Goal: Task Accomplishment & Management: Complete application form

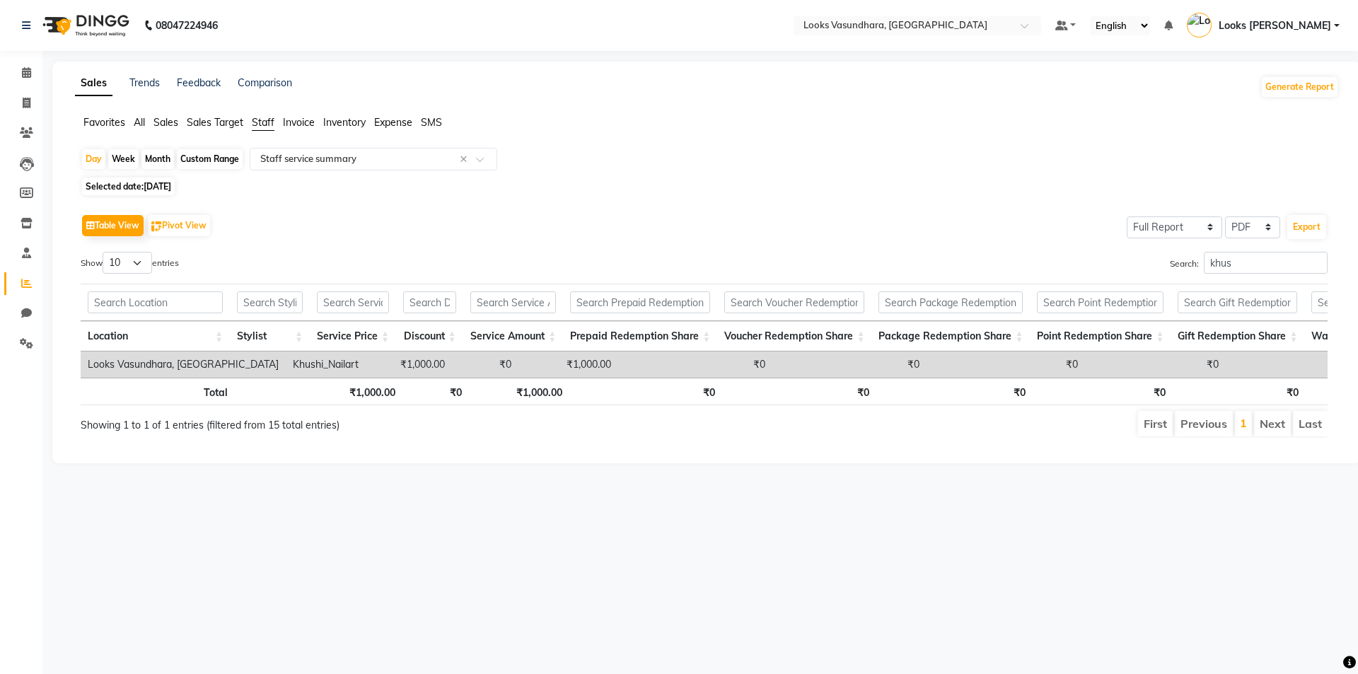
select select "full_report"
select select "pdf"
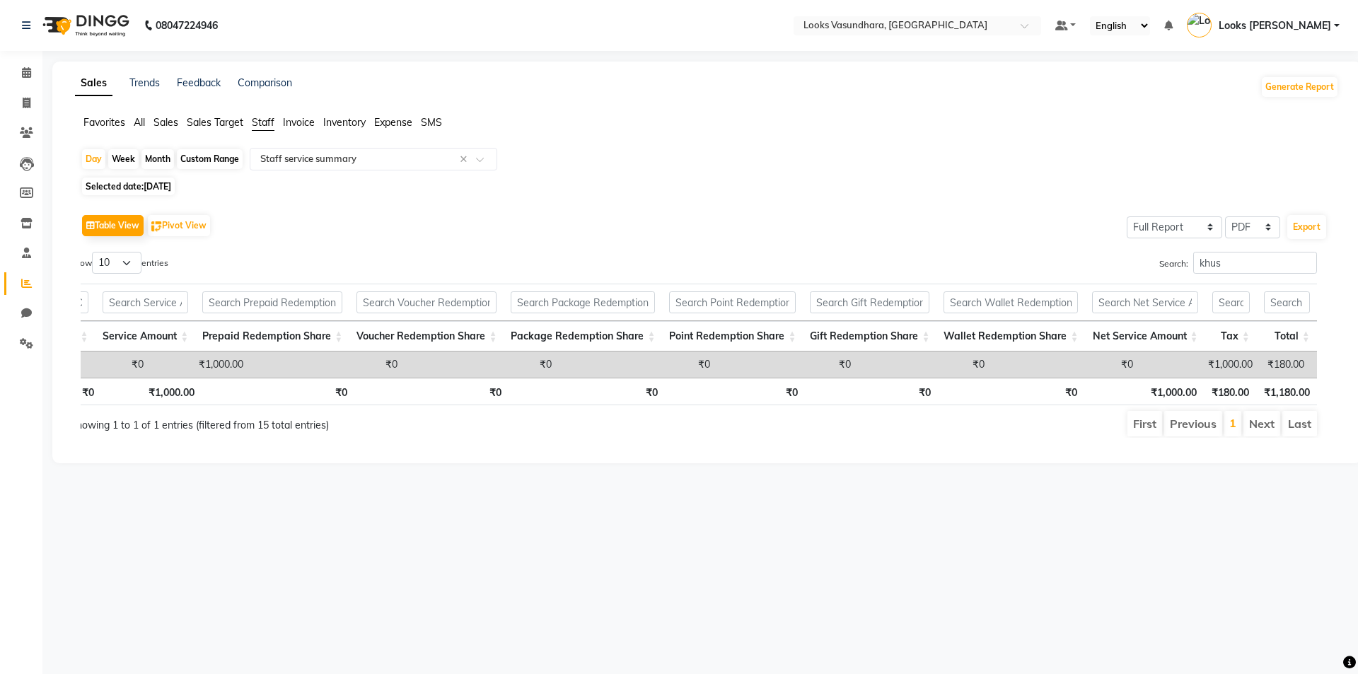
click at [211, 160] on div "Custom Range" at bounding box center [210, 159] width 66 height 20
select select "8"
select select "2025"
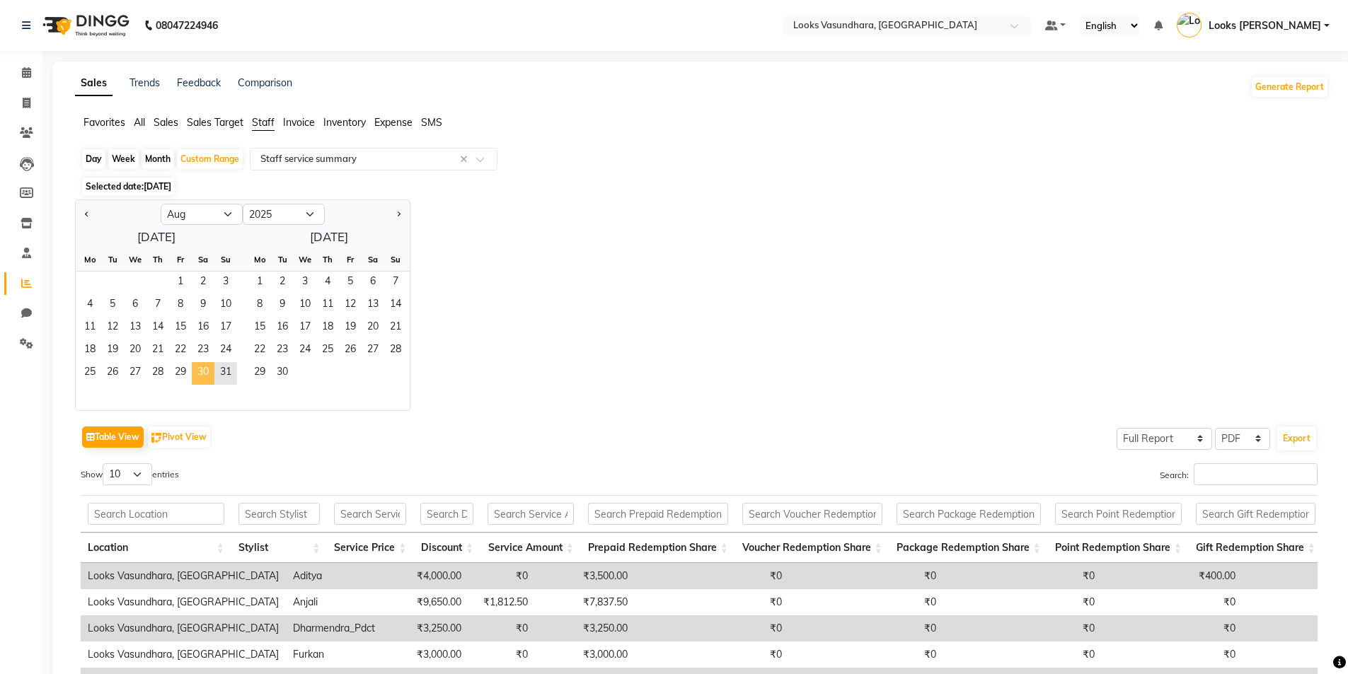
click at [195, 374] on span "30" at bounding box center [203, 373] width 23 height 23
click at [222, 370] on span "31" at bounding box center [225, 373] width 23 height 23
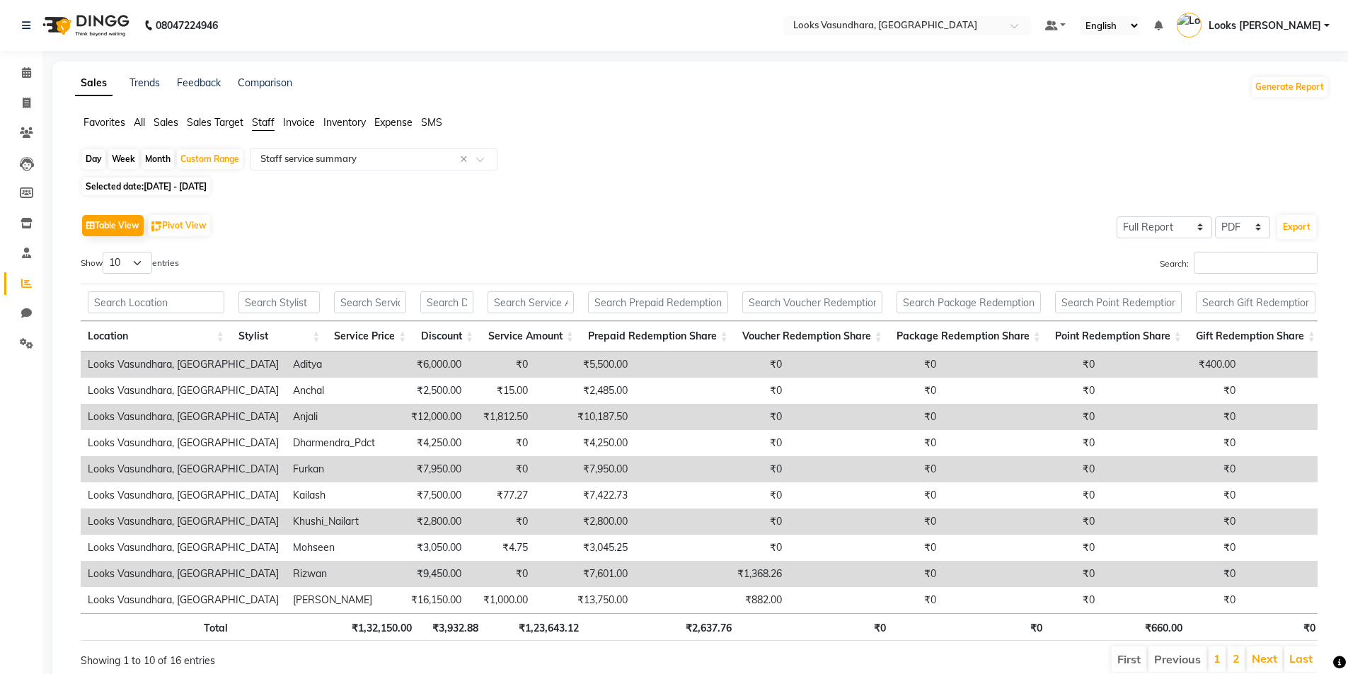
click at [1236, 274] on div "Search:" at bounding box center [1014, 266] width 608 height 28
click at [1235, 268] on input "Search:" at bounding box center [1256, 263] width 124 height 22
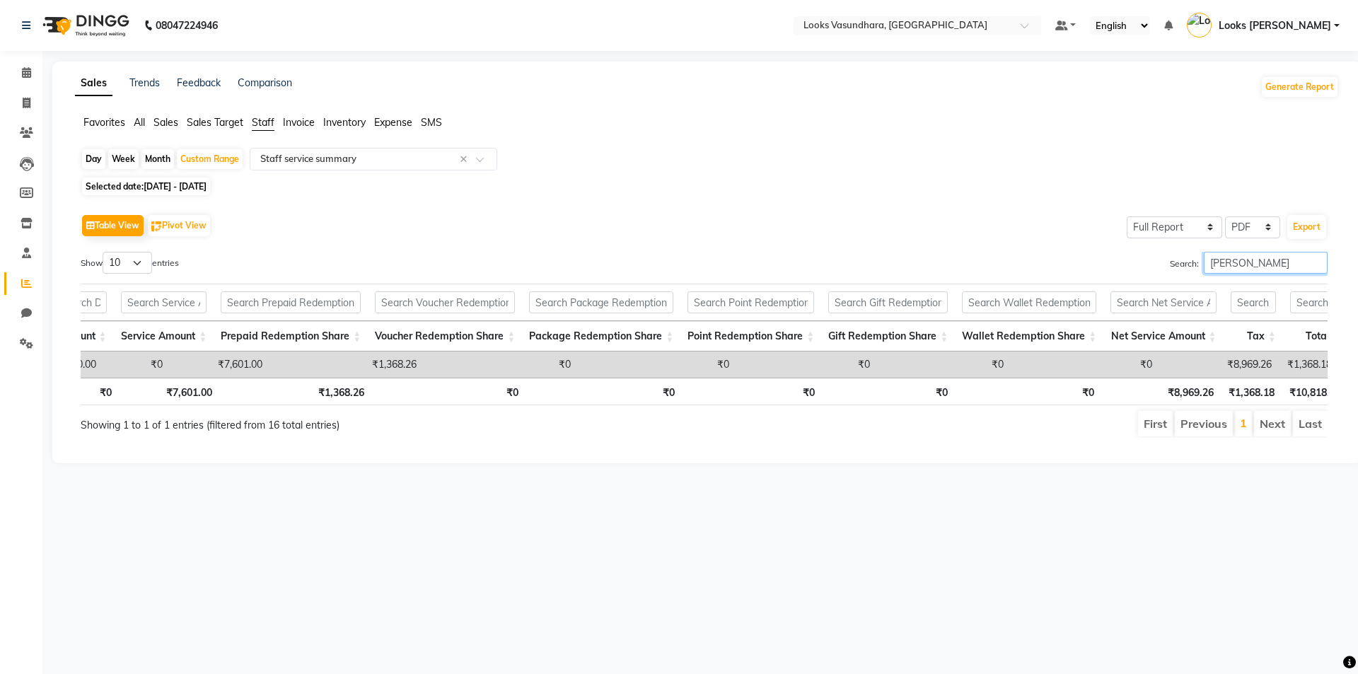
scroll to position [0, 345]
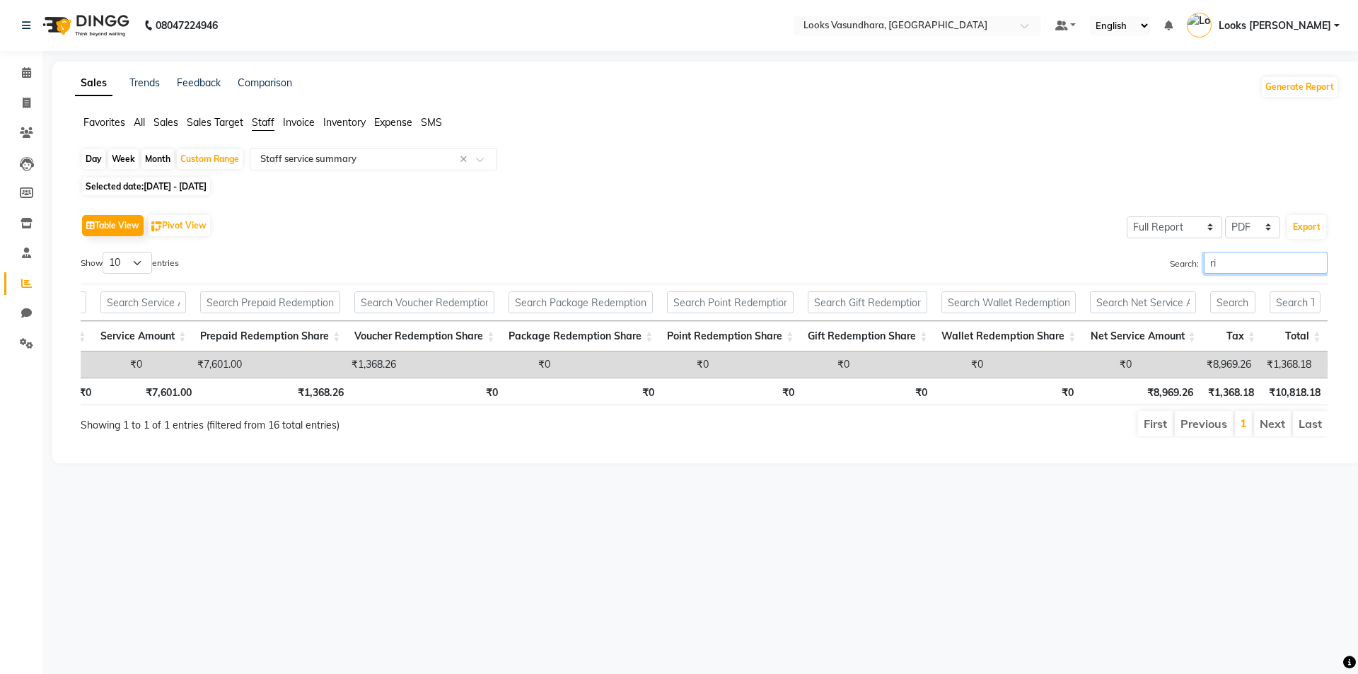
type input "r"
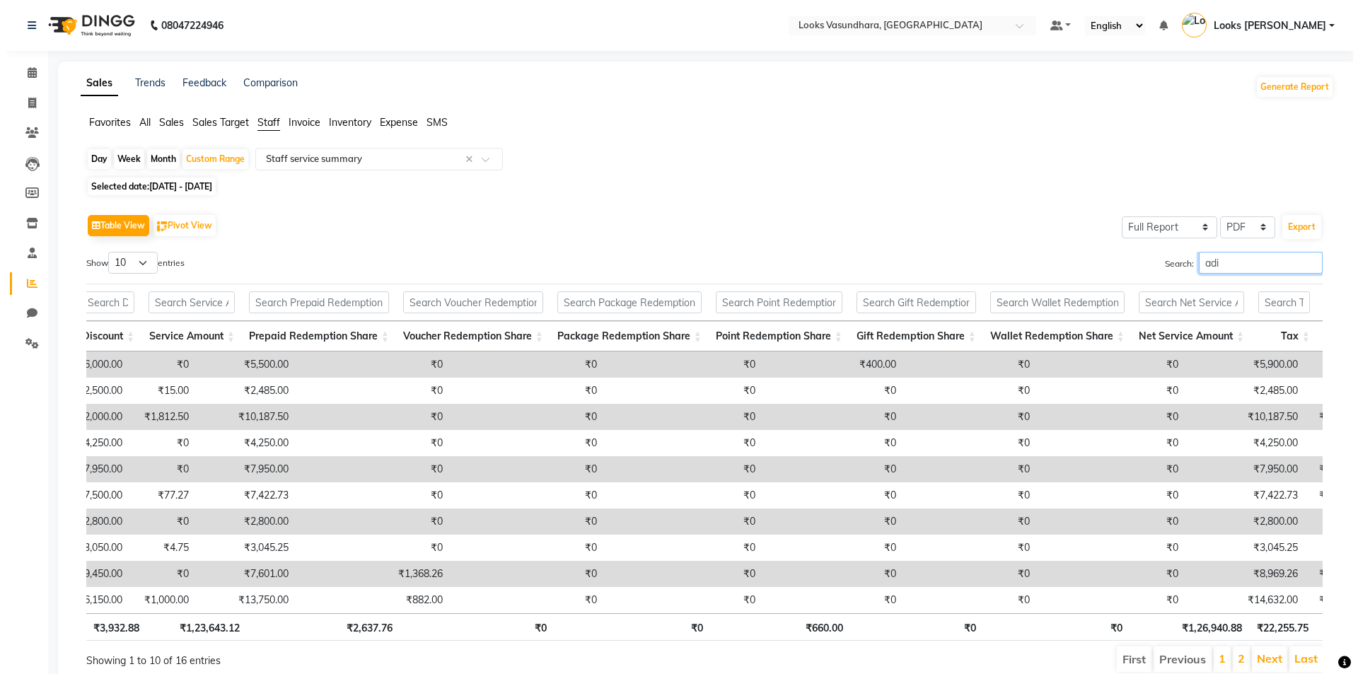
scroll to position [0, 330]
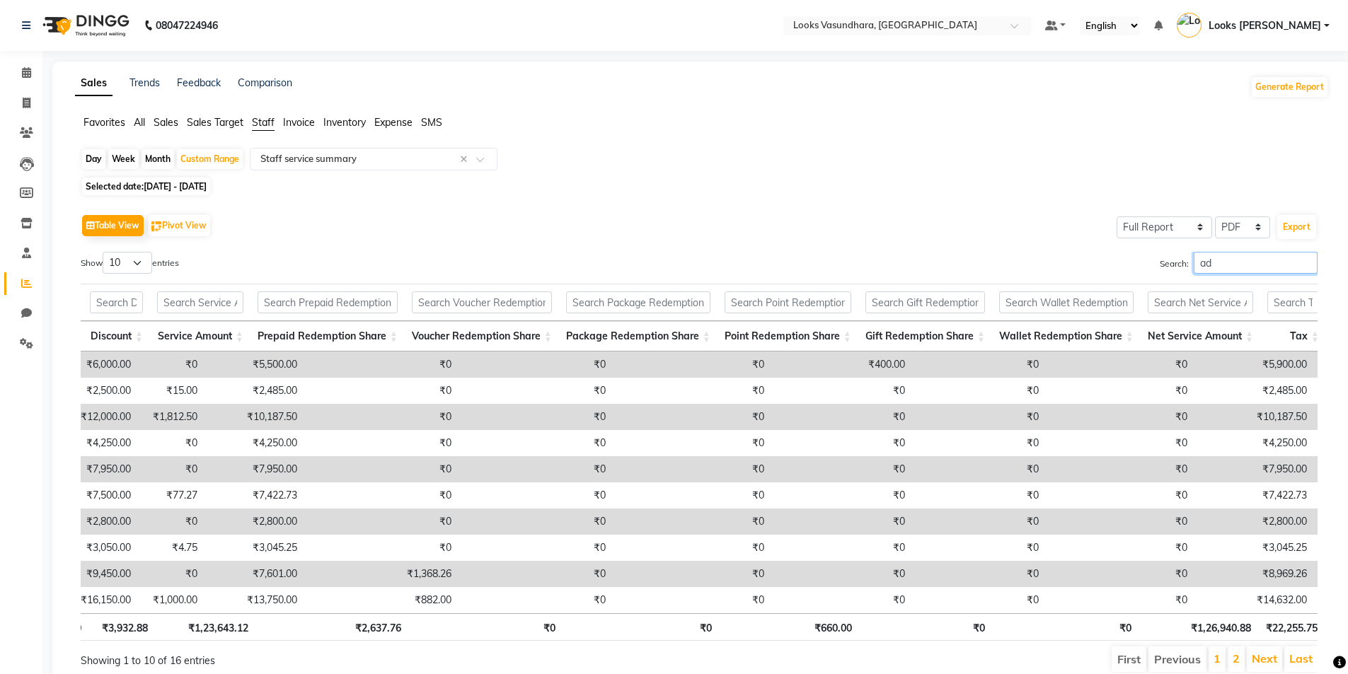
type input "a"
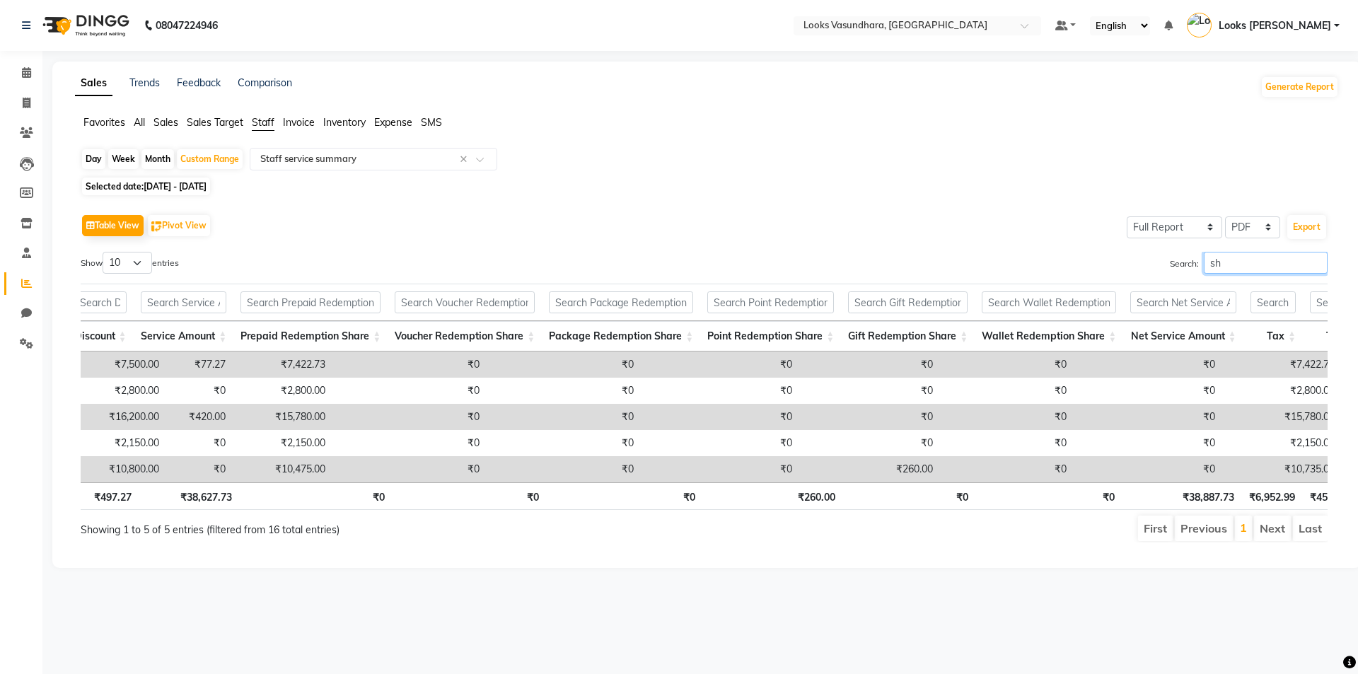
type input "s"
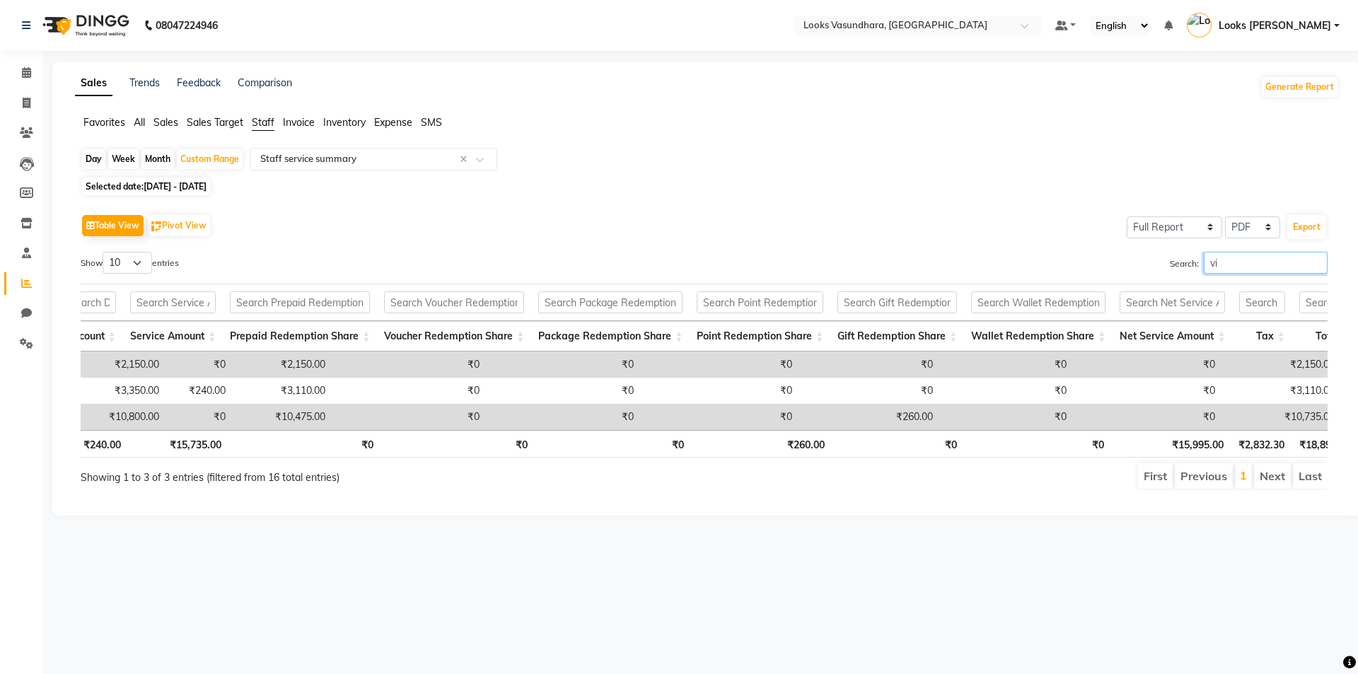
type input "v"
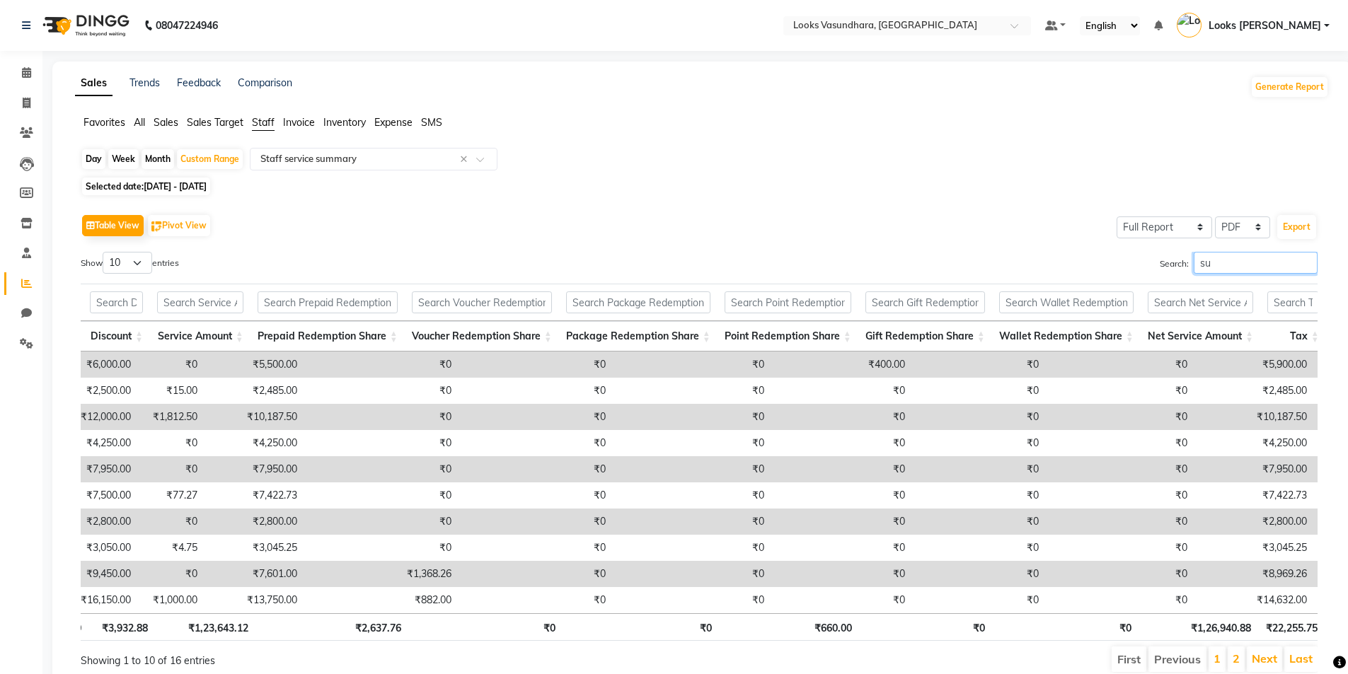
type input "s"
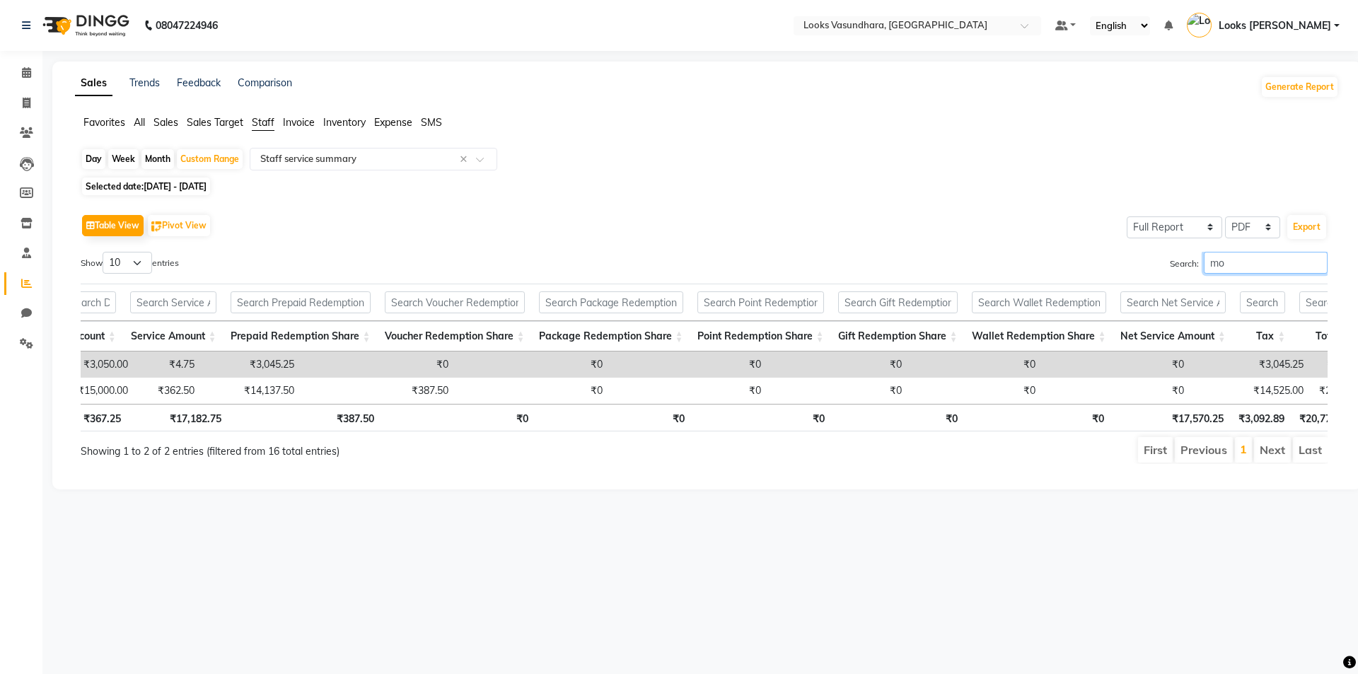
type input "m"
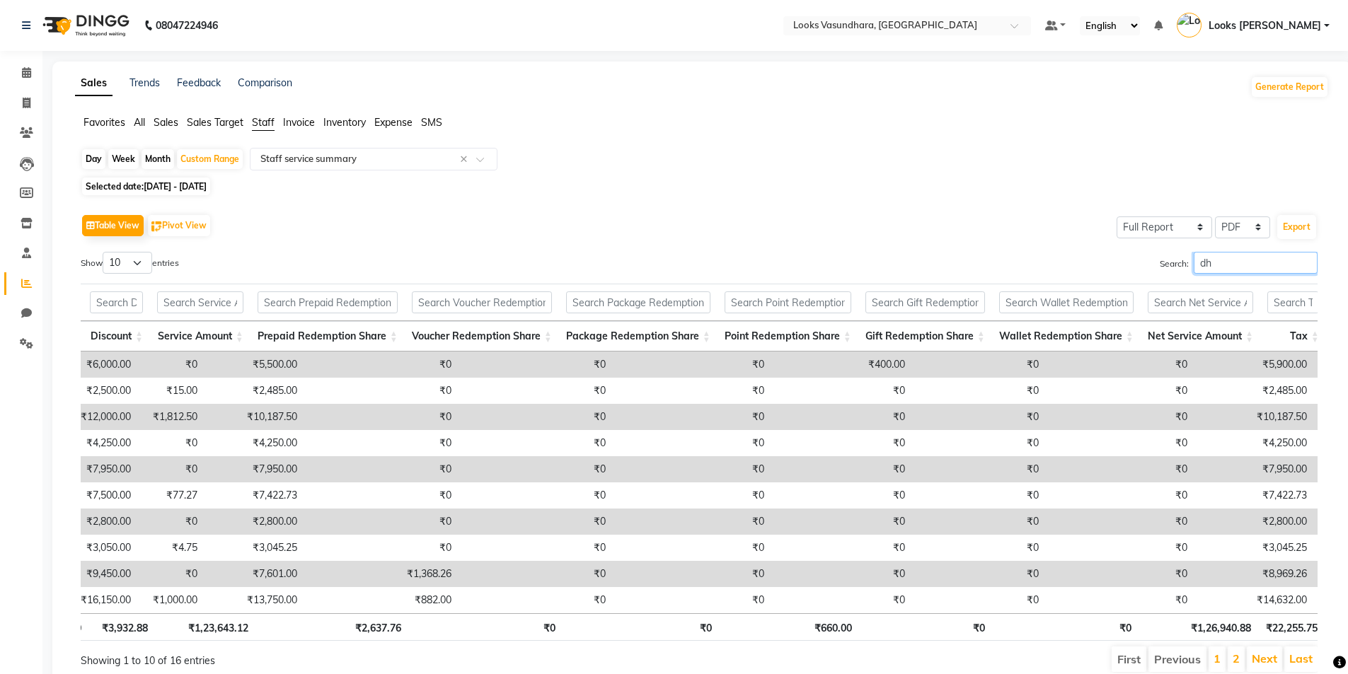
type input "d"
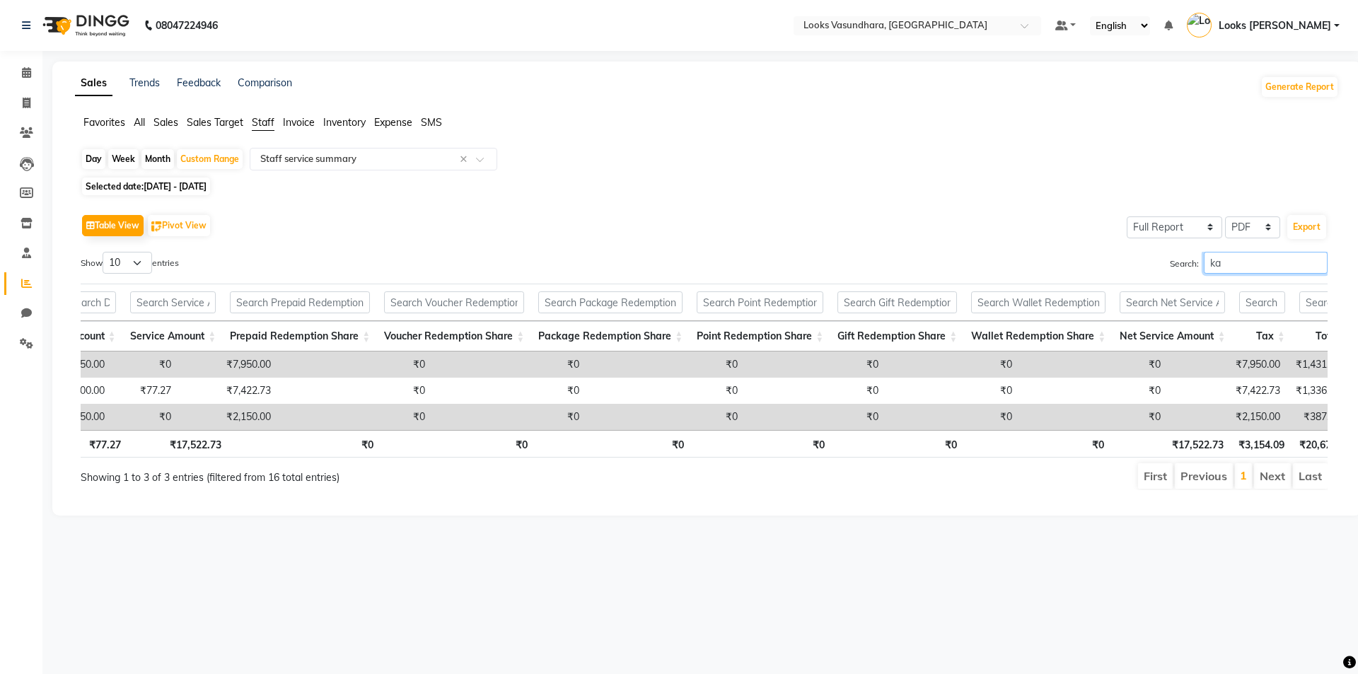
type input "k"
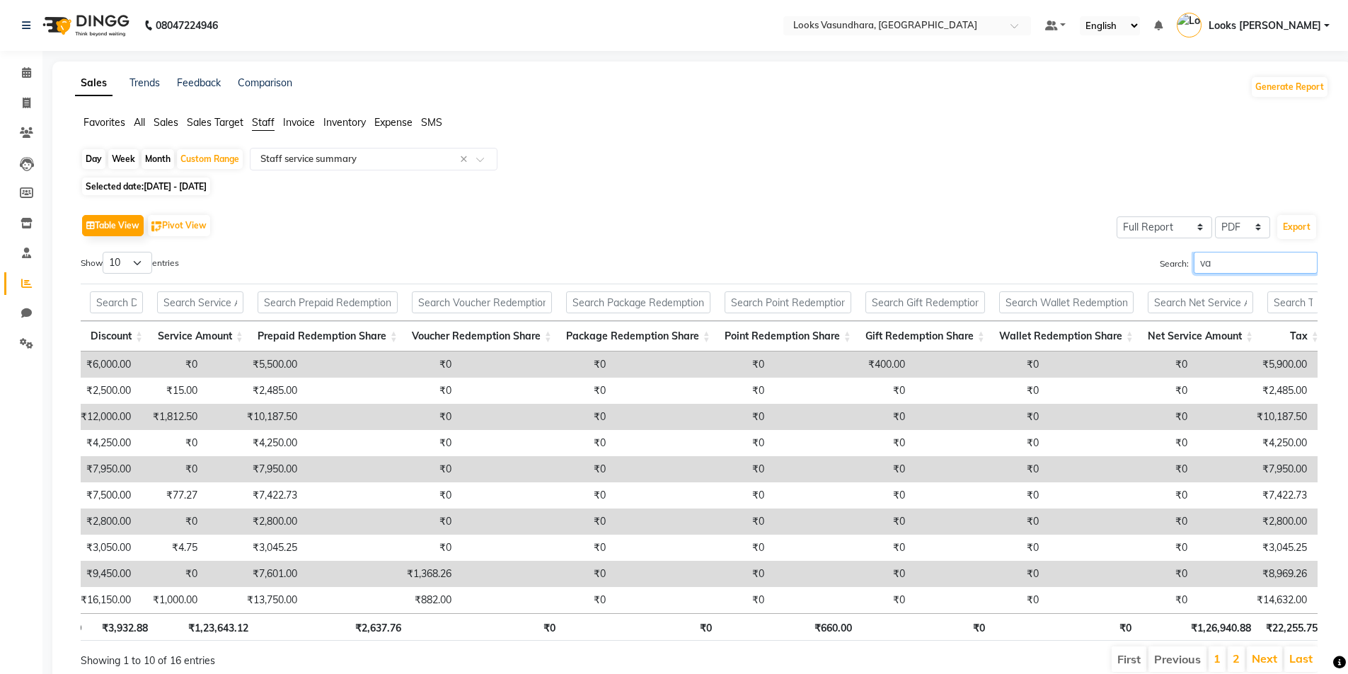
type input "v"
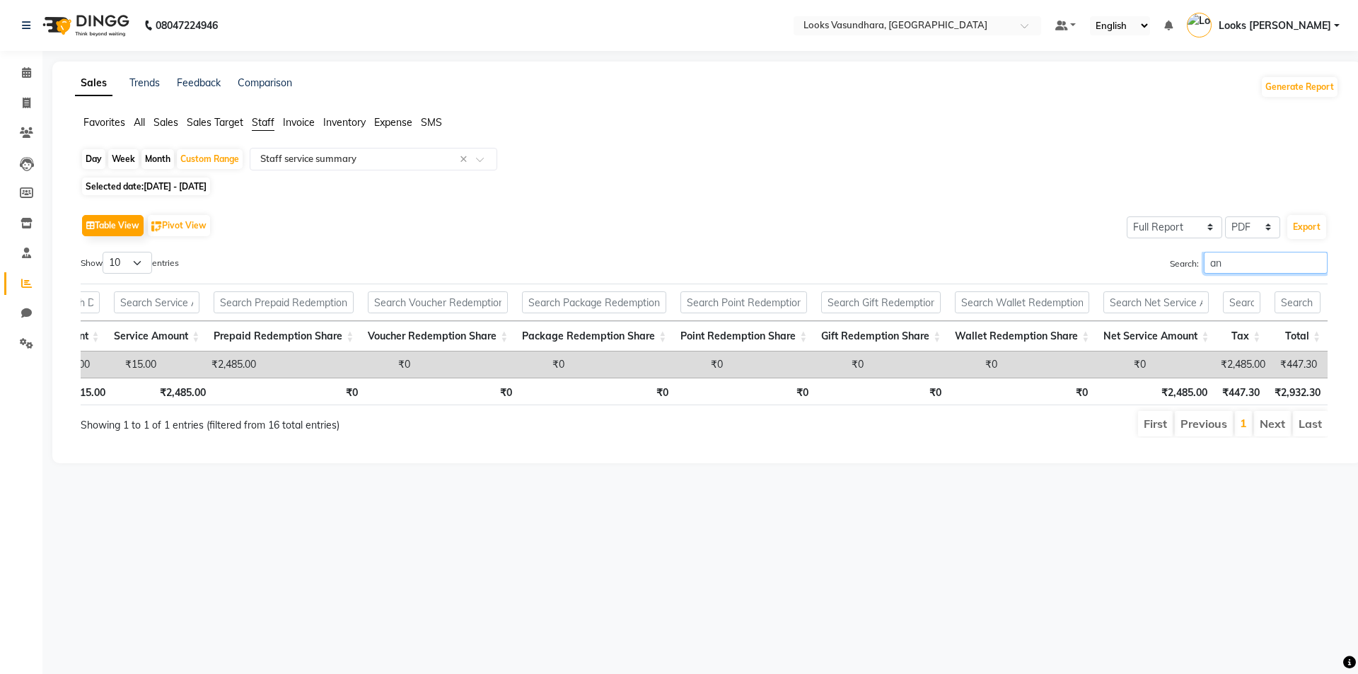
type input "a"
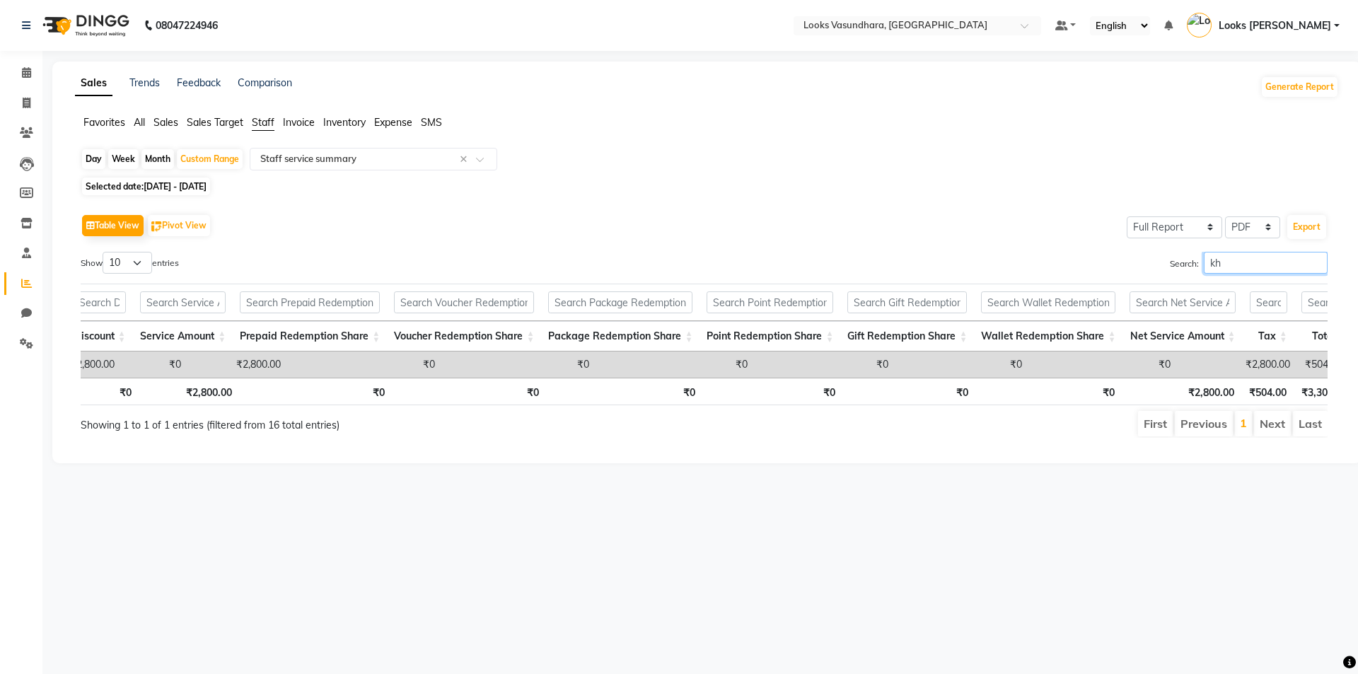
type input "k"
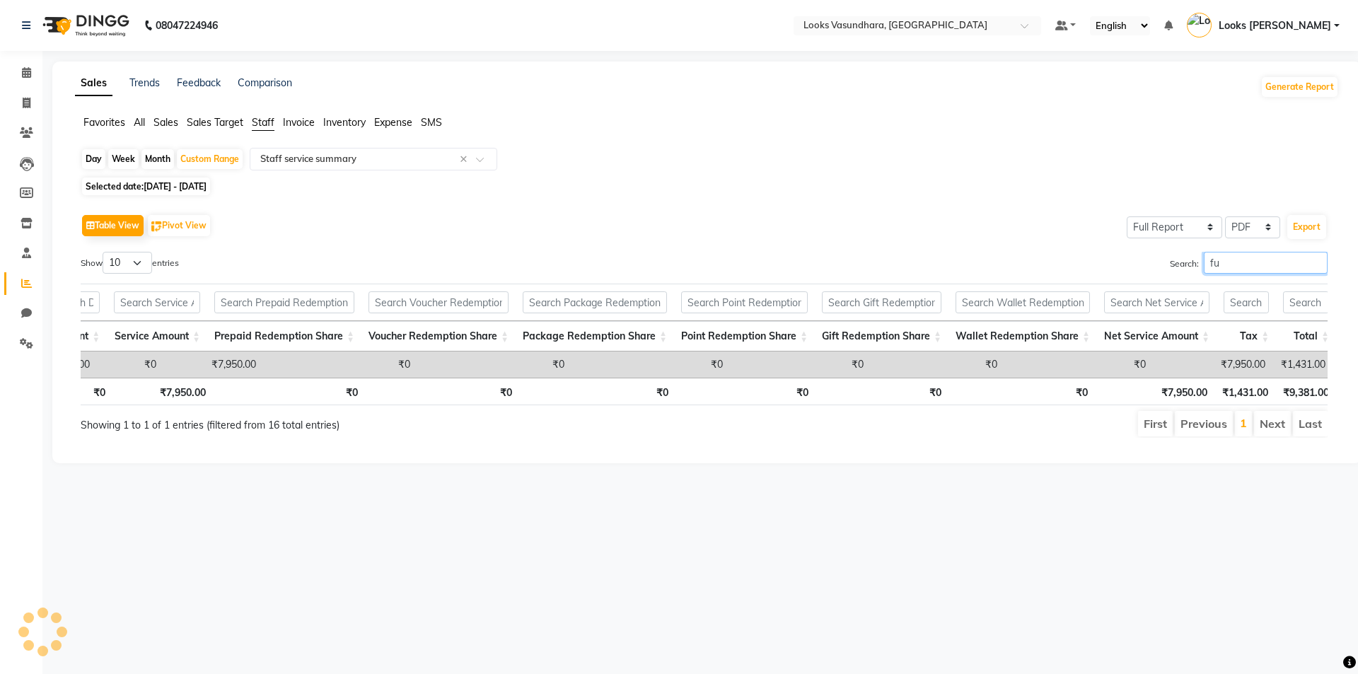
type input "f"
type input "vina"
click at [485, 160] on span at bounding box center [485, 163] width 18 height 14
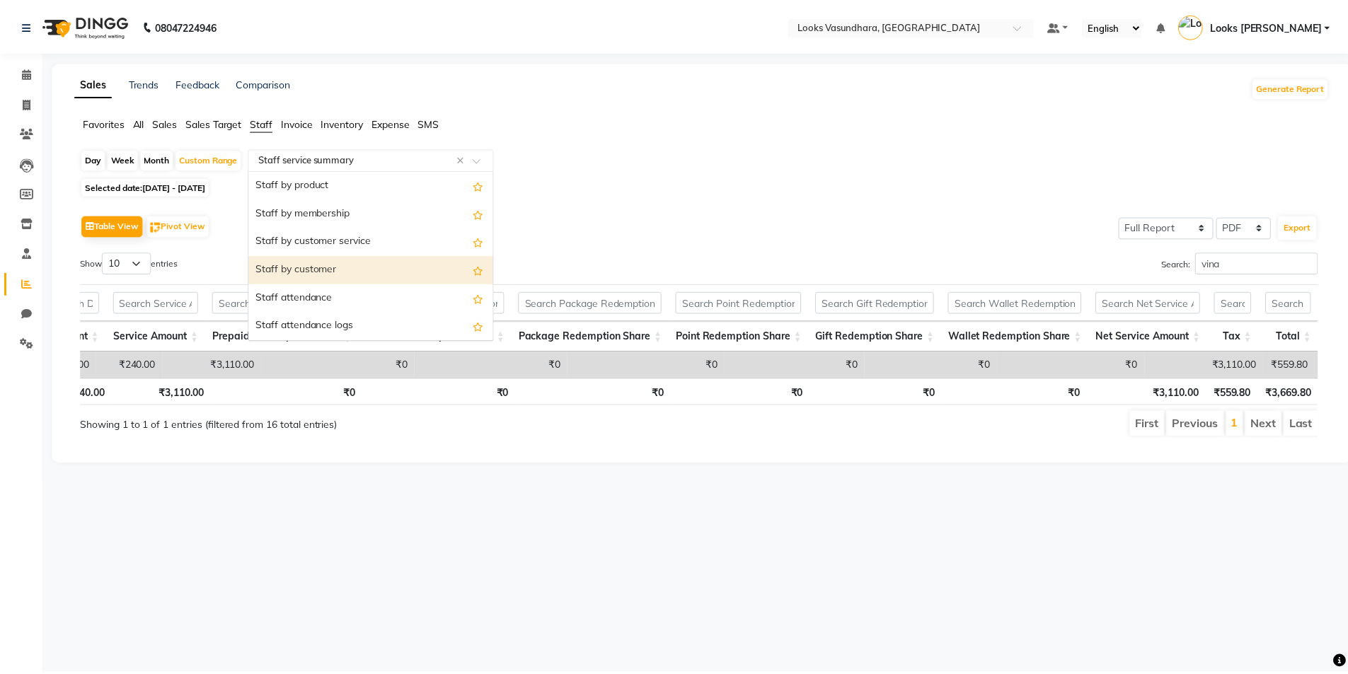
scroll to position [0, 0]
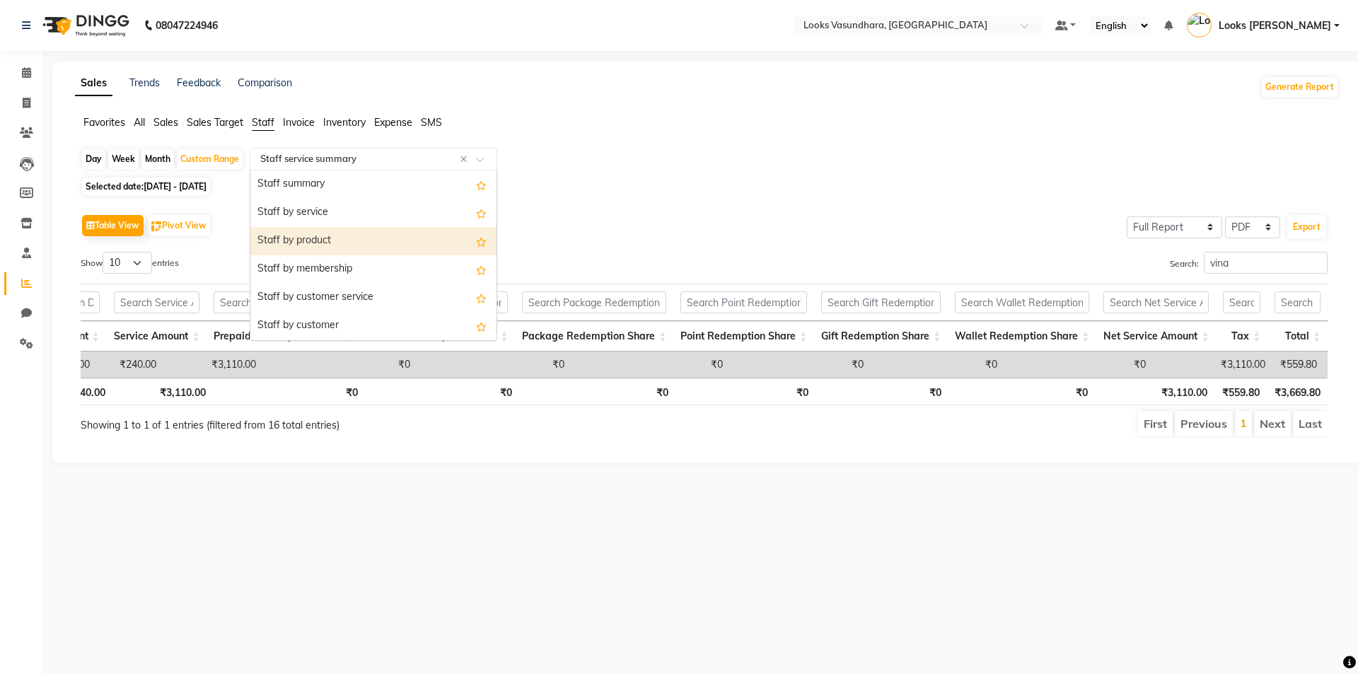
click at [371, 249] on div "Staff by product" at bounding box center [373, 241] width 246 height 28
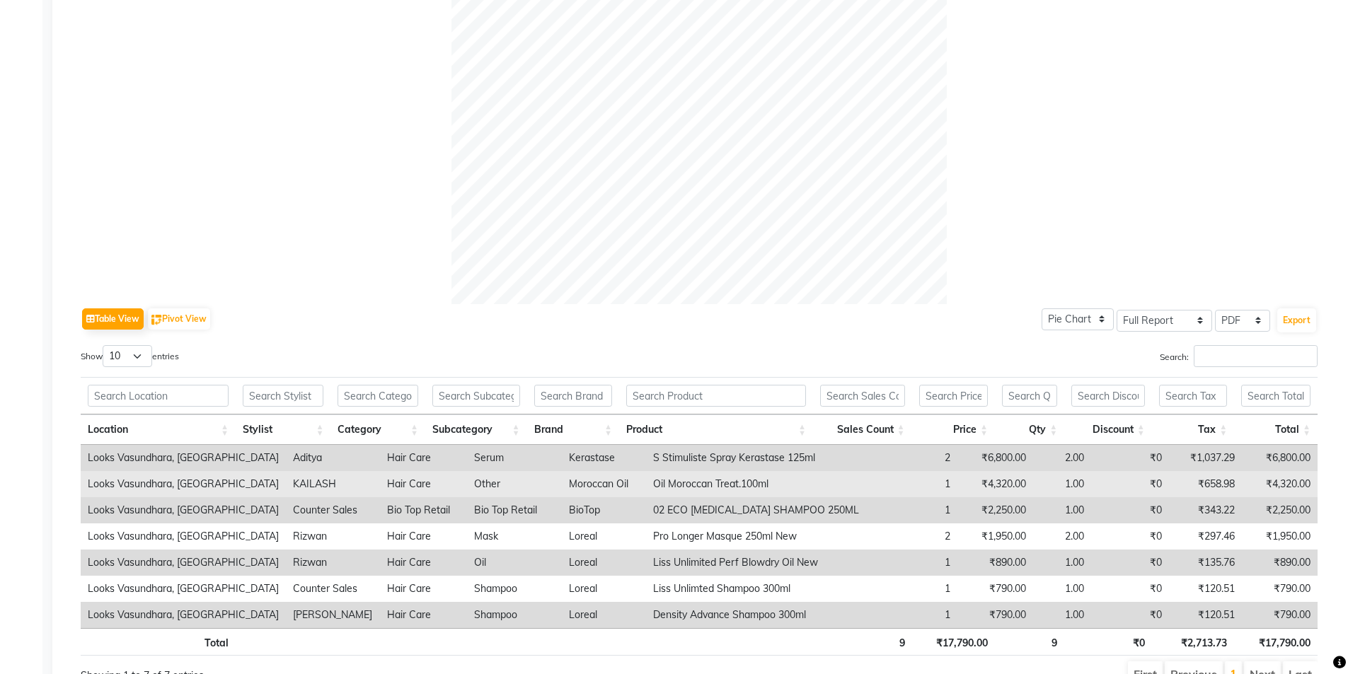
scroll to position [420, 0]
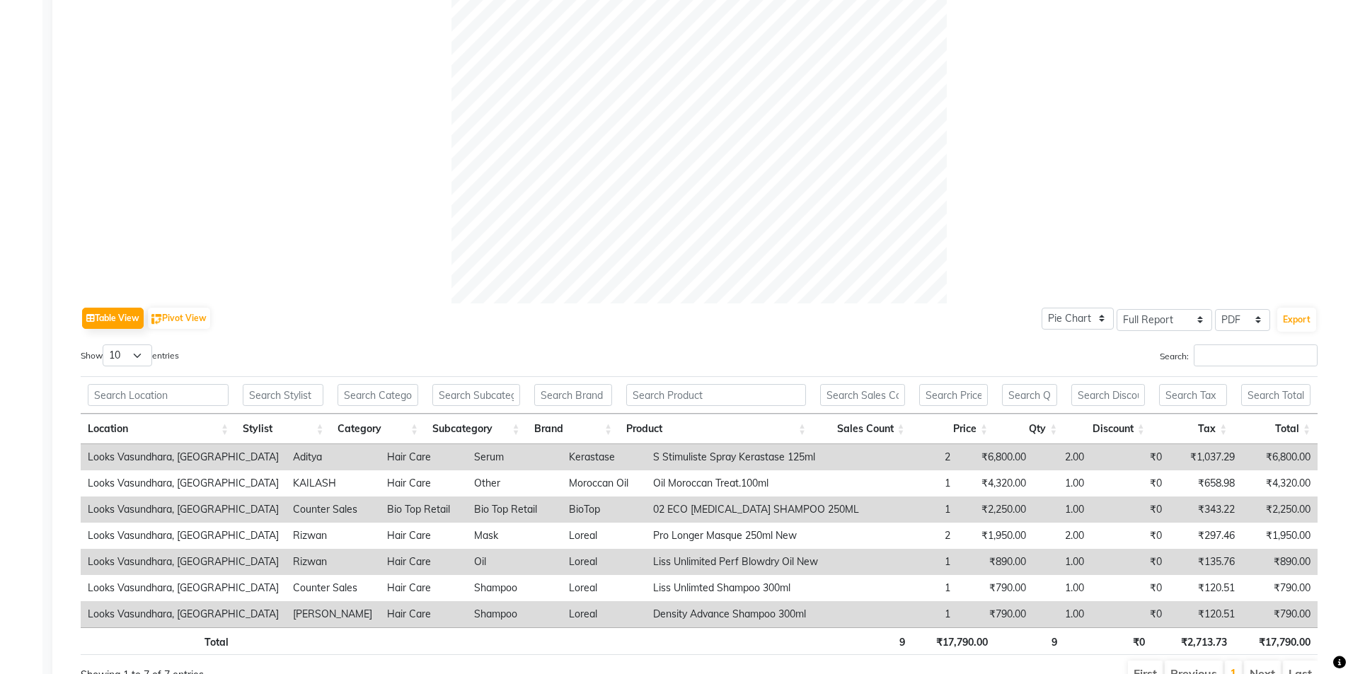
click at [1230, 368] on div "Search:" at bounding box center [1014, 359] width 608 height 28
click at [1230, 351] on input "Search:" at bounding box center [1256, 356] width 124 height 22
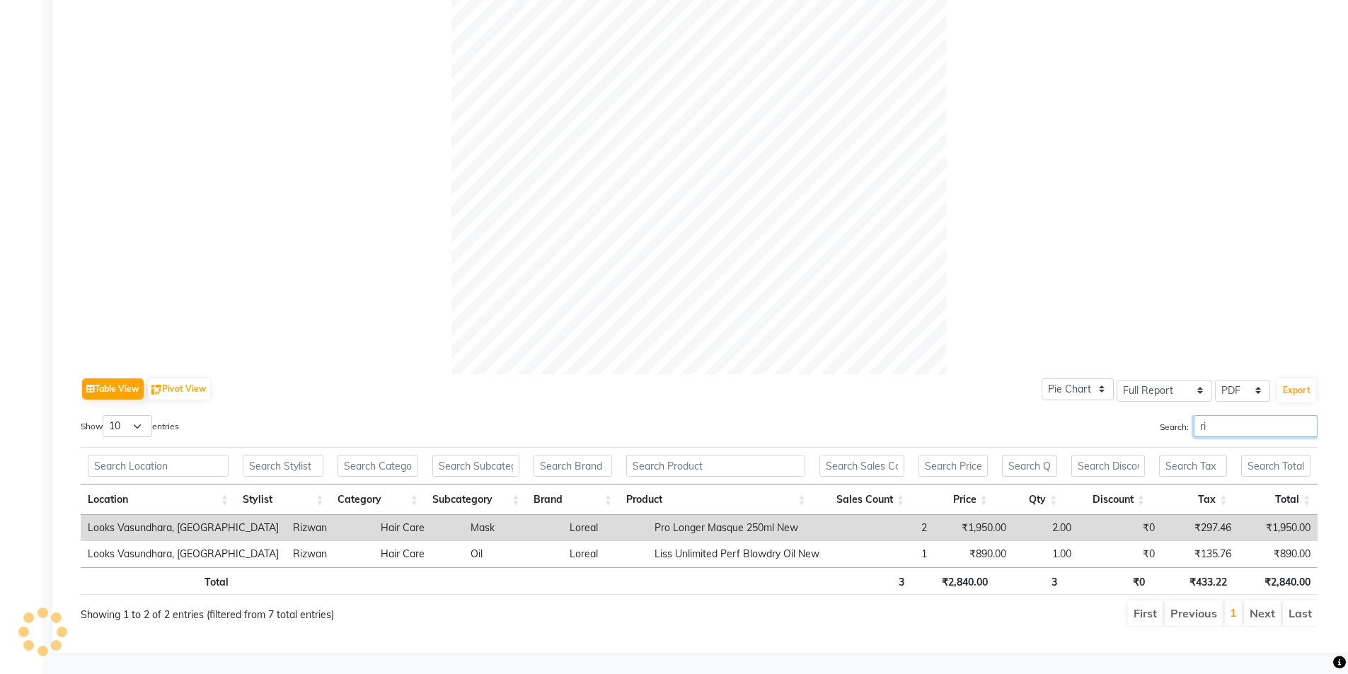
type input "r"
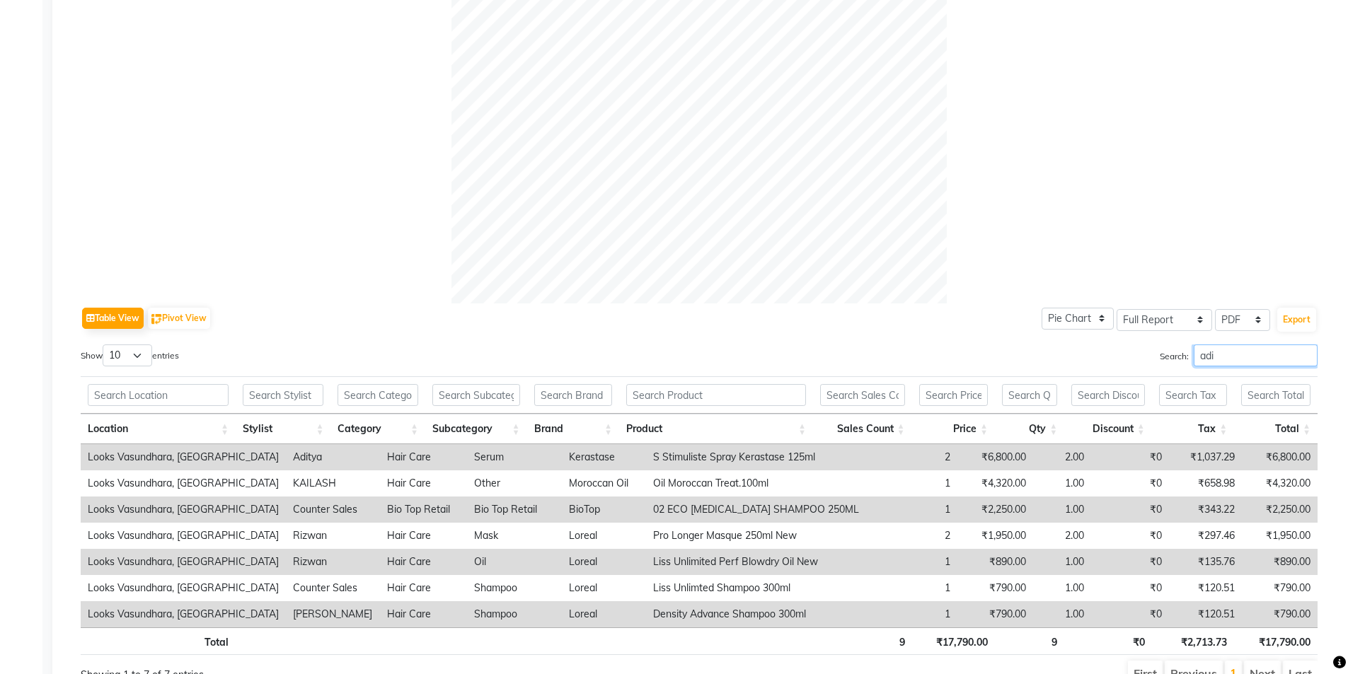
scroll to position [333, 0]
type input "a"
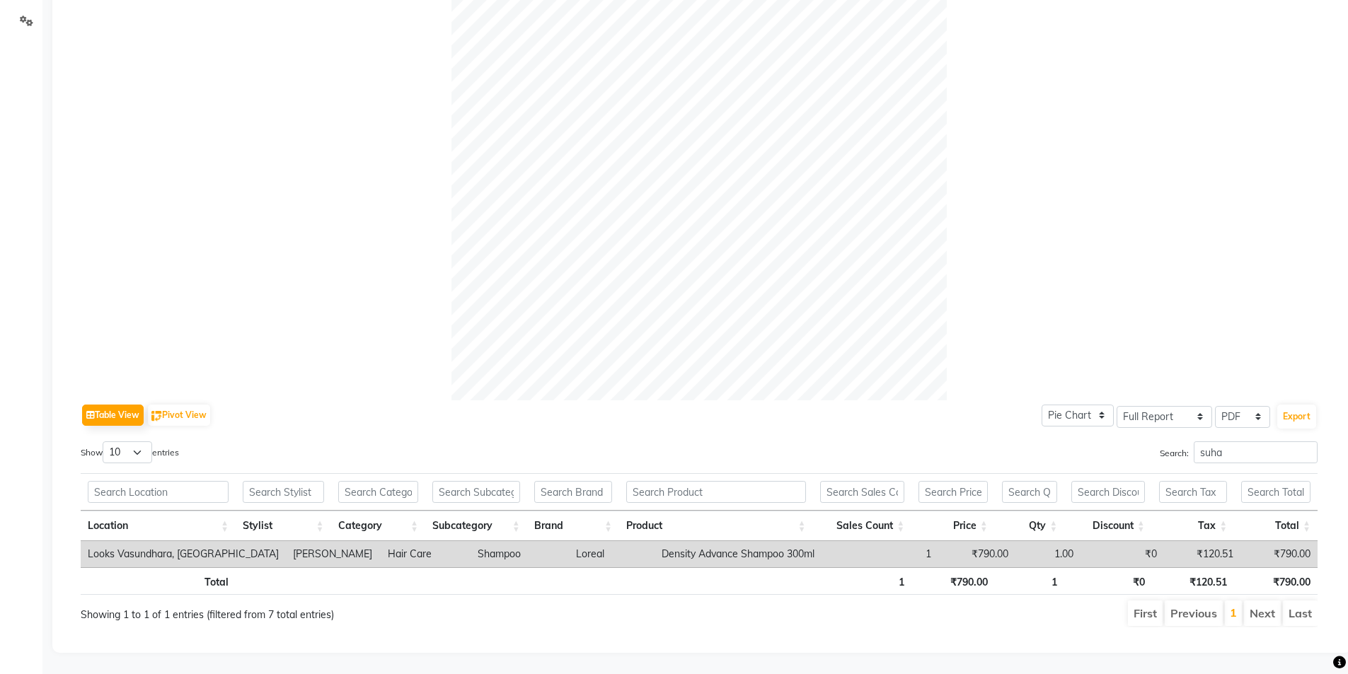
drag, startPoint x: 560, startPoint y: 674, endPoint x: 442, endPoint y: 631, distance: 124.9
click at [442, 631] on div "Table View Pivot View Pie Chart Bar Chart Select Full Report Filtered Report Se…" at bounding box center [698, 258] width 1259 height 762
click at [1234, 441] on input "suha" at bounding box center [1256, 452] width 124 height 22
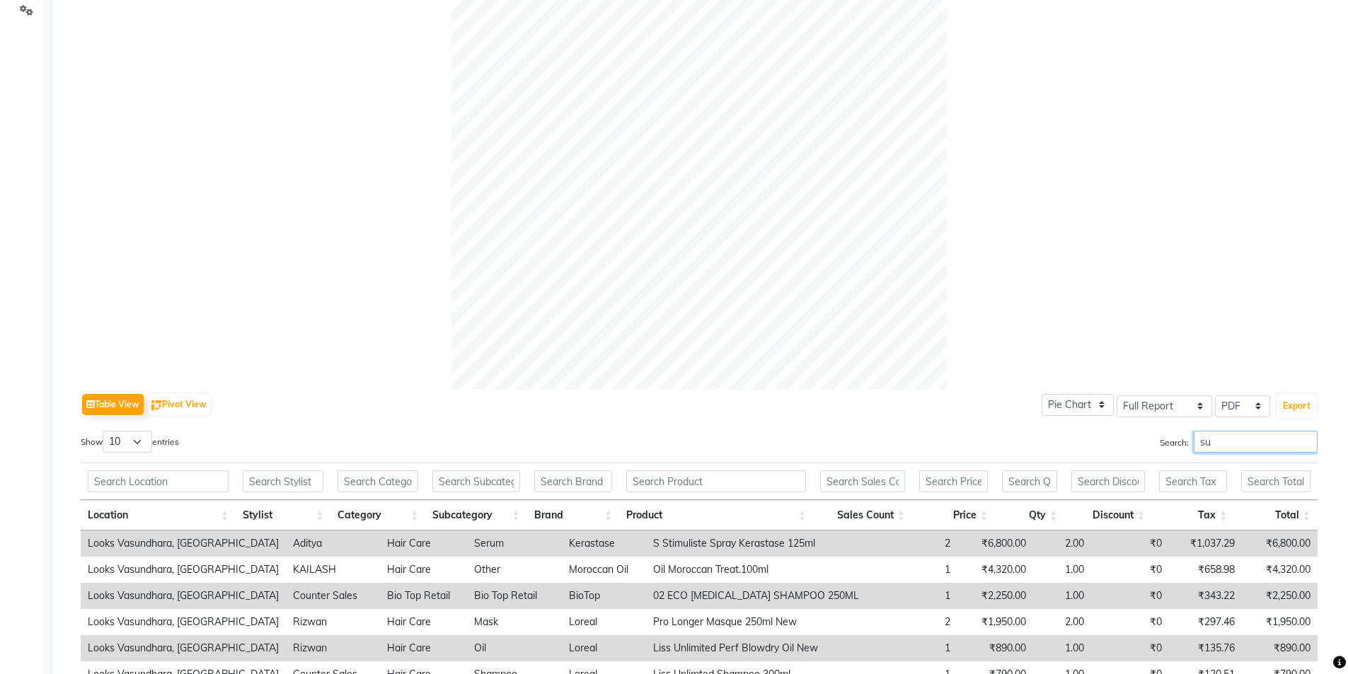
type input "s"
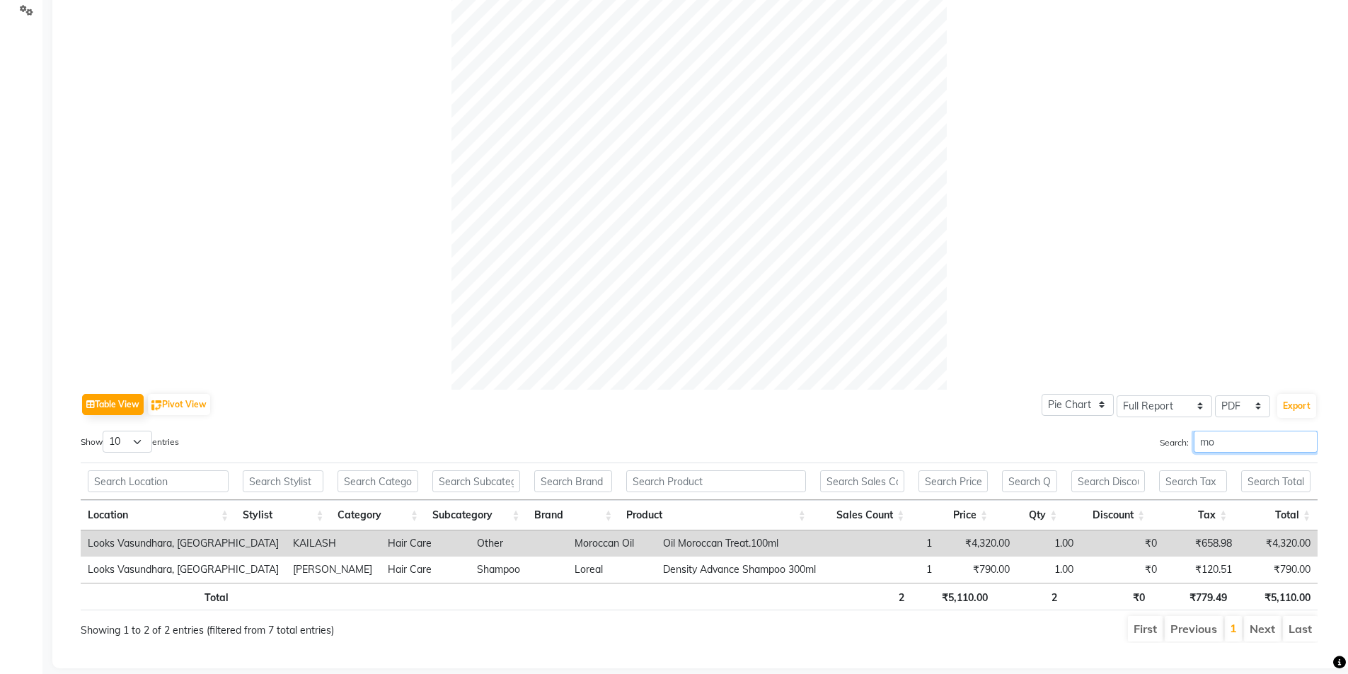
type input "m"
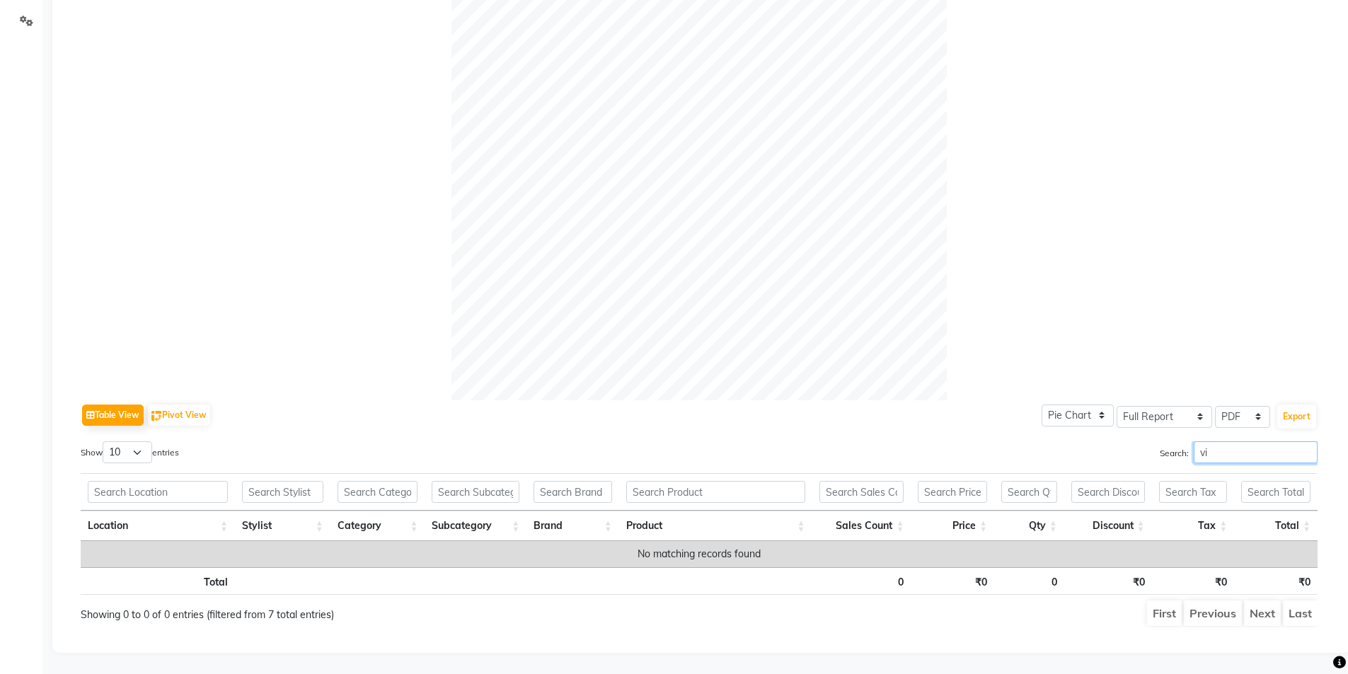
type input "v"
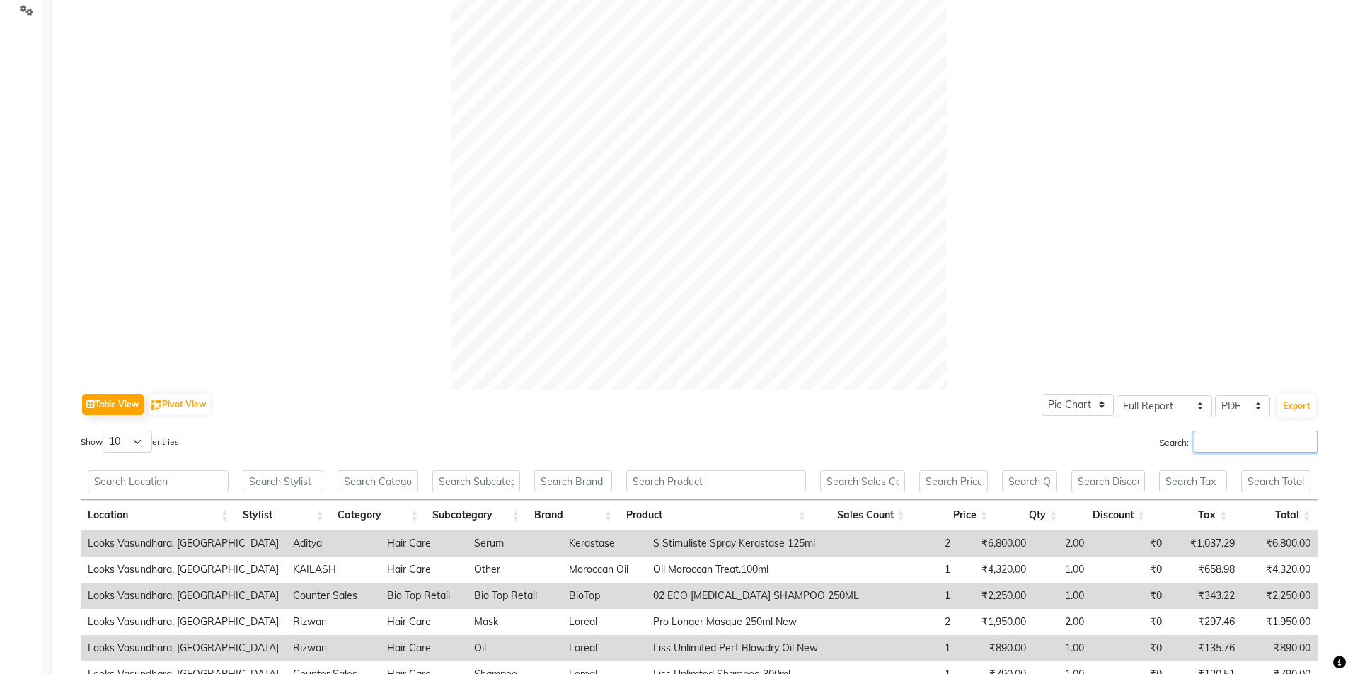
type input "d"
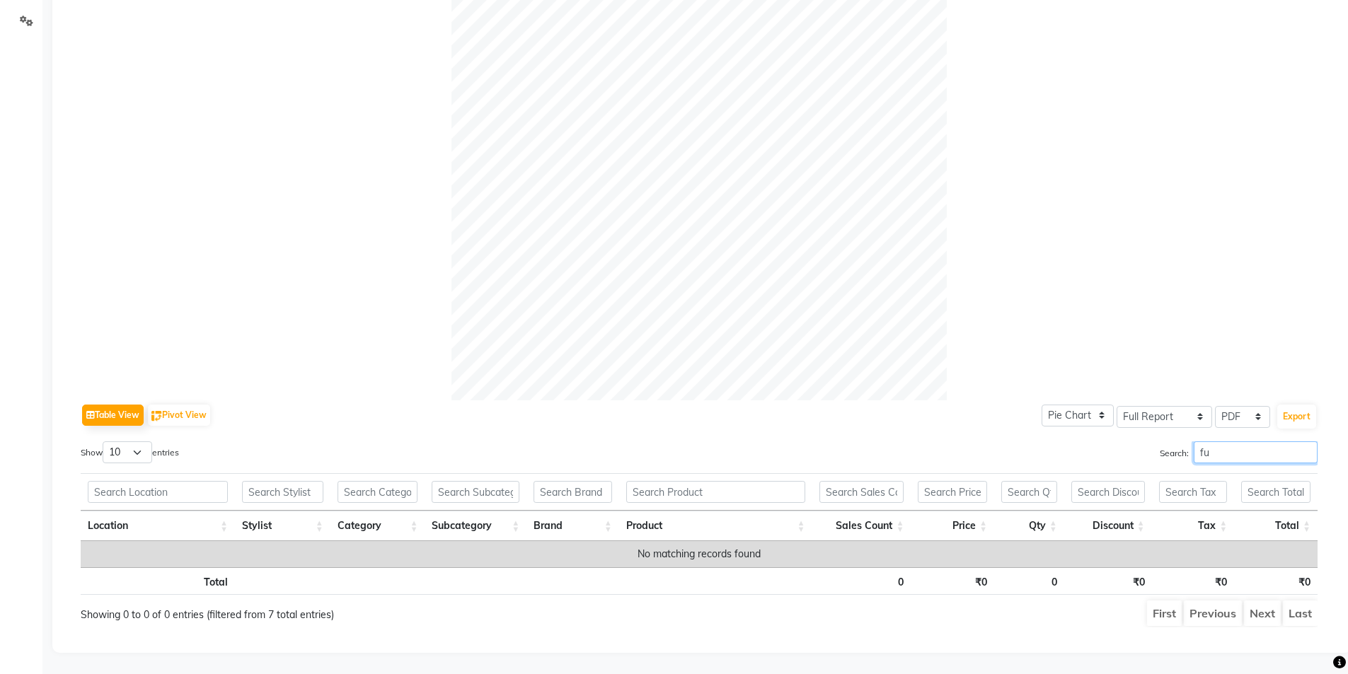
type input "f"
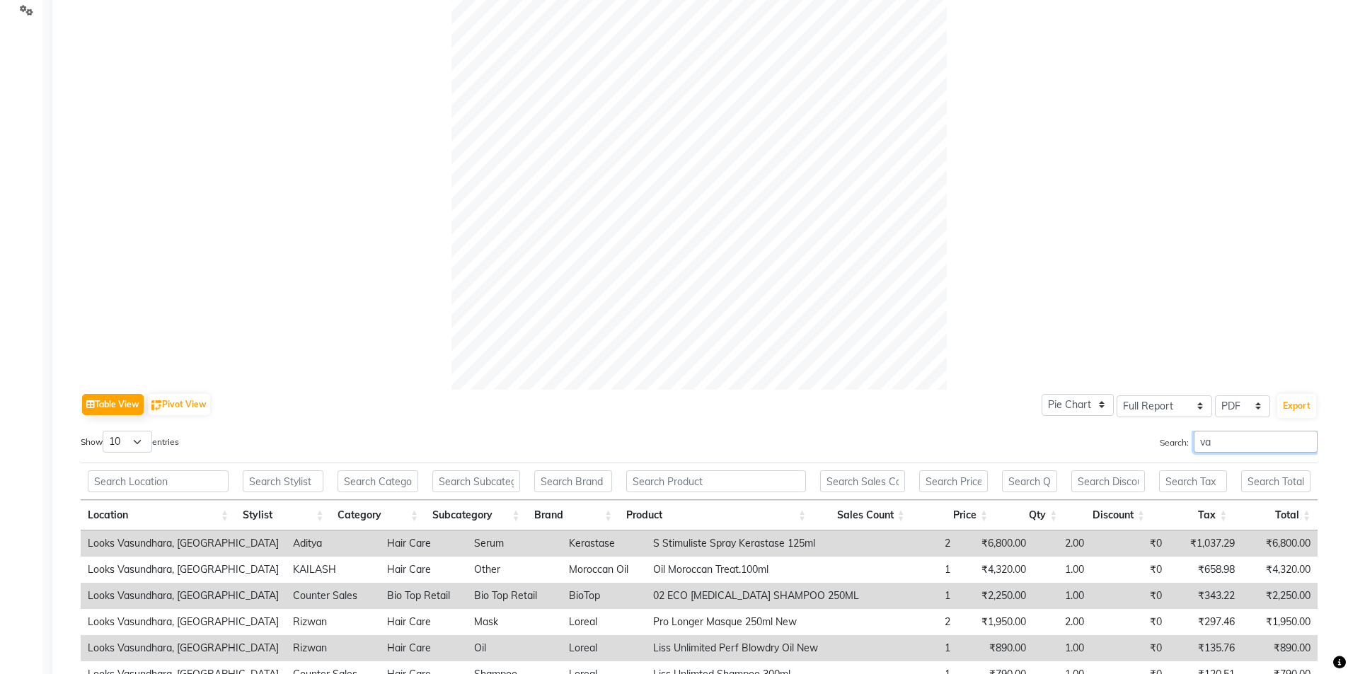
type input "v"
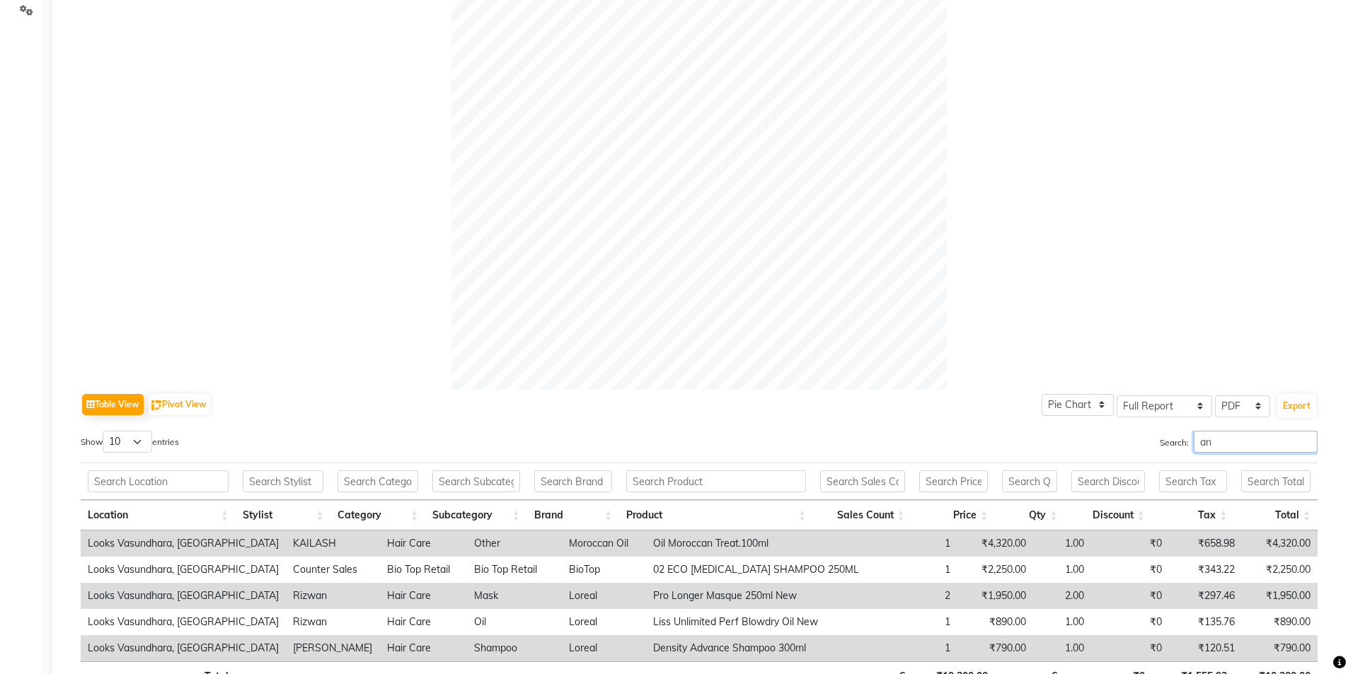
type input "a"
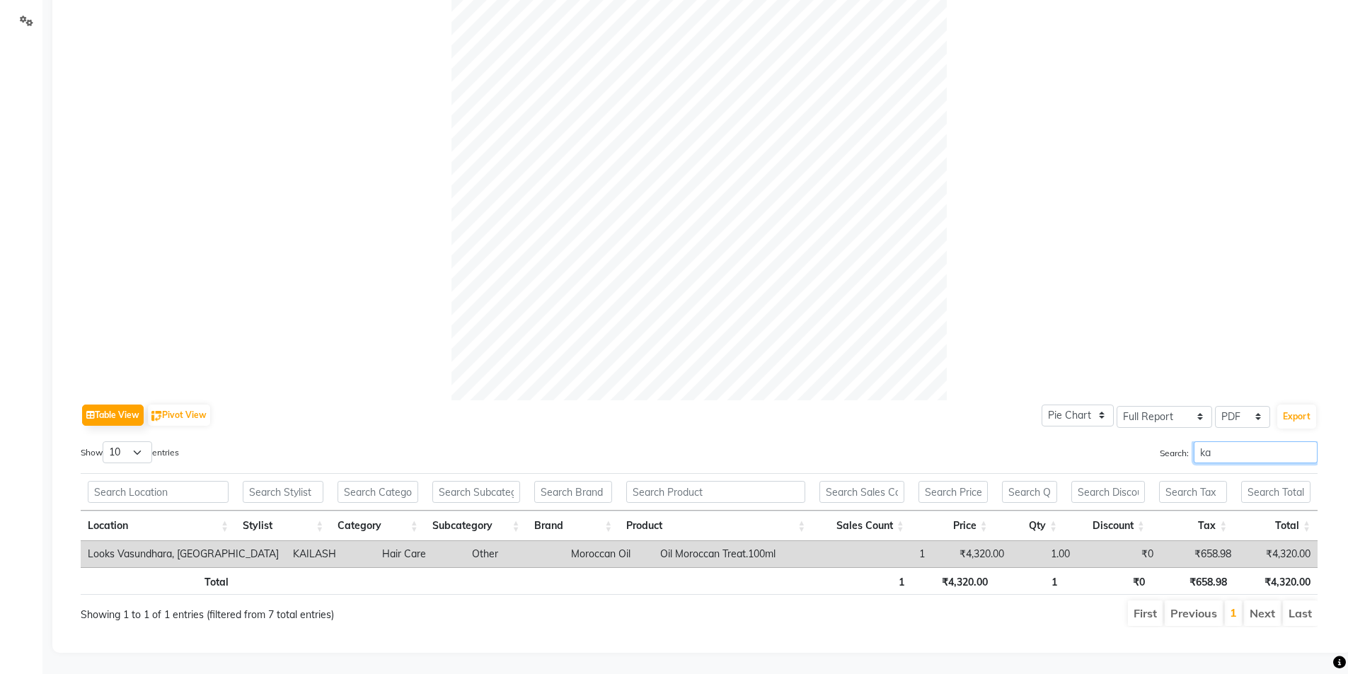
type input "k"
type input "v"
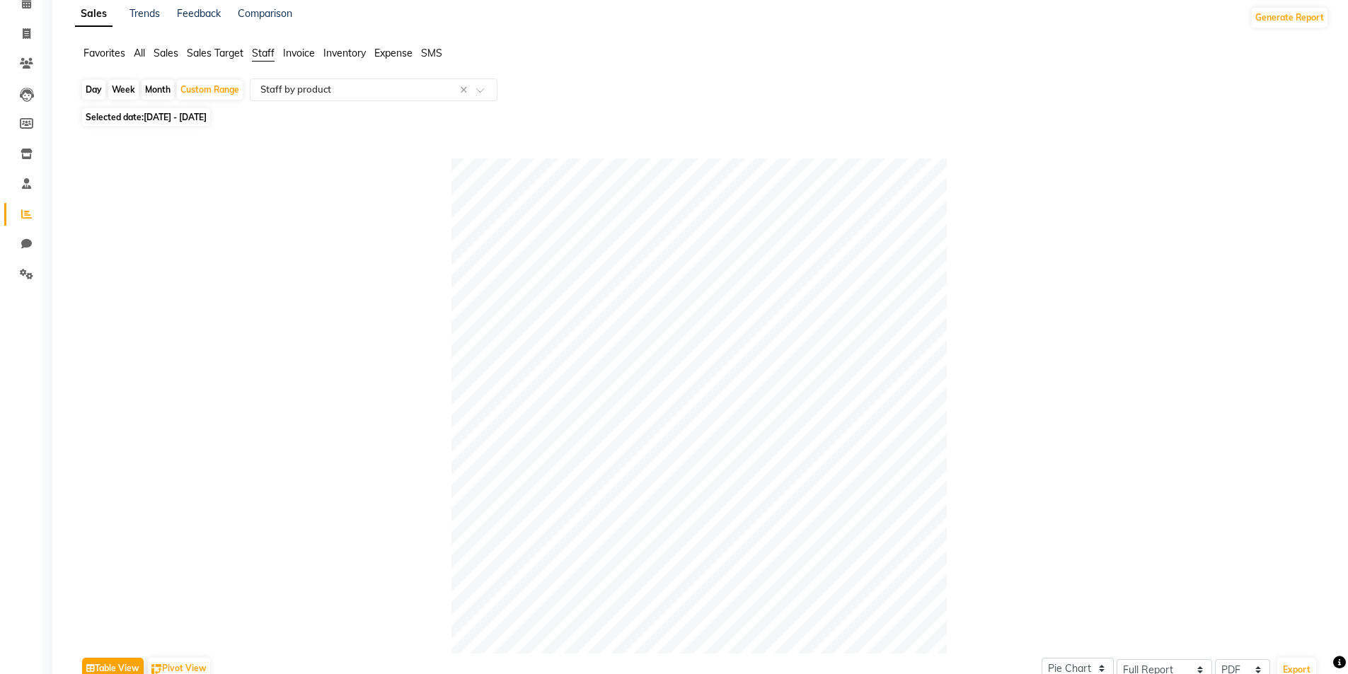
scroll to position [0, 0]
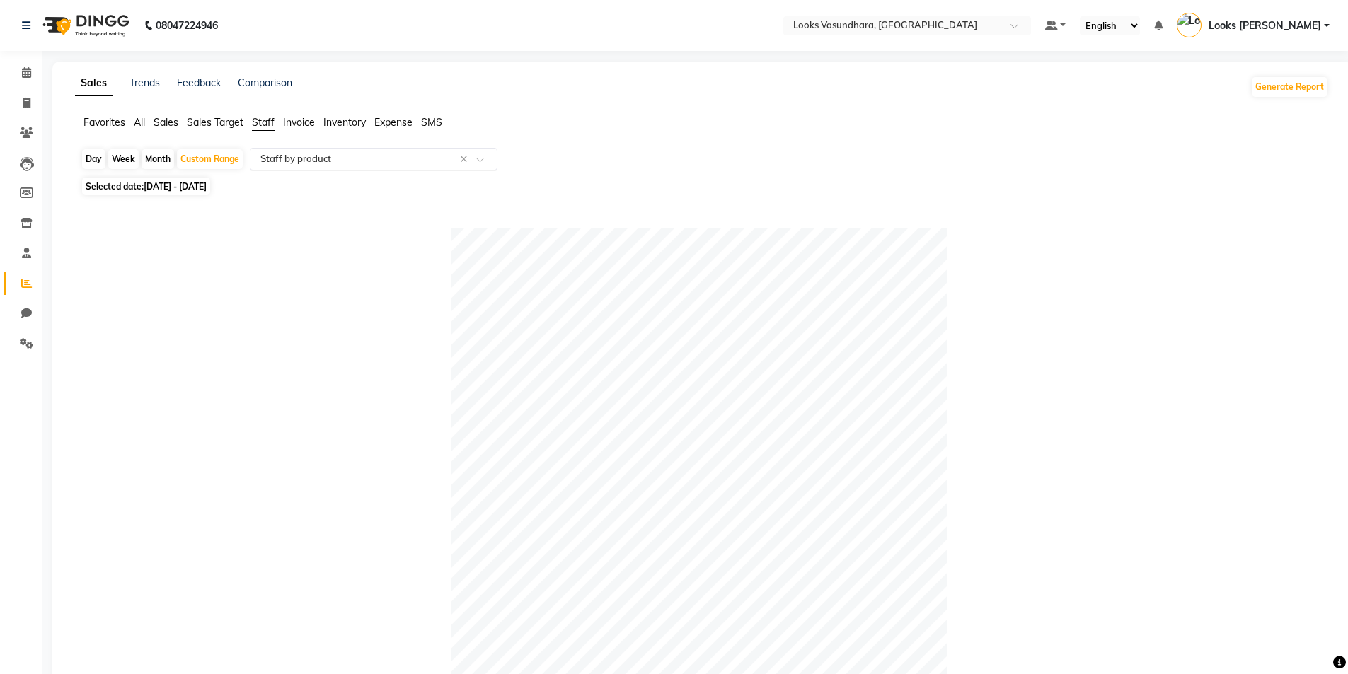
click at [482, 158] on span at bounding box center [485, 163] width 18 height 14
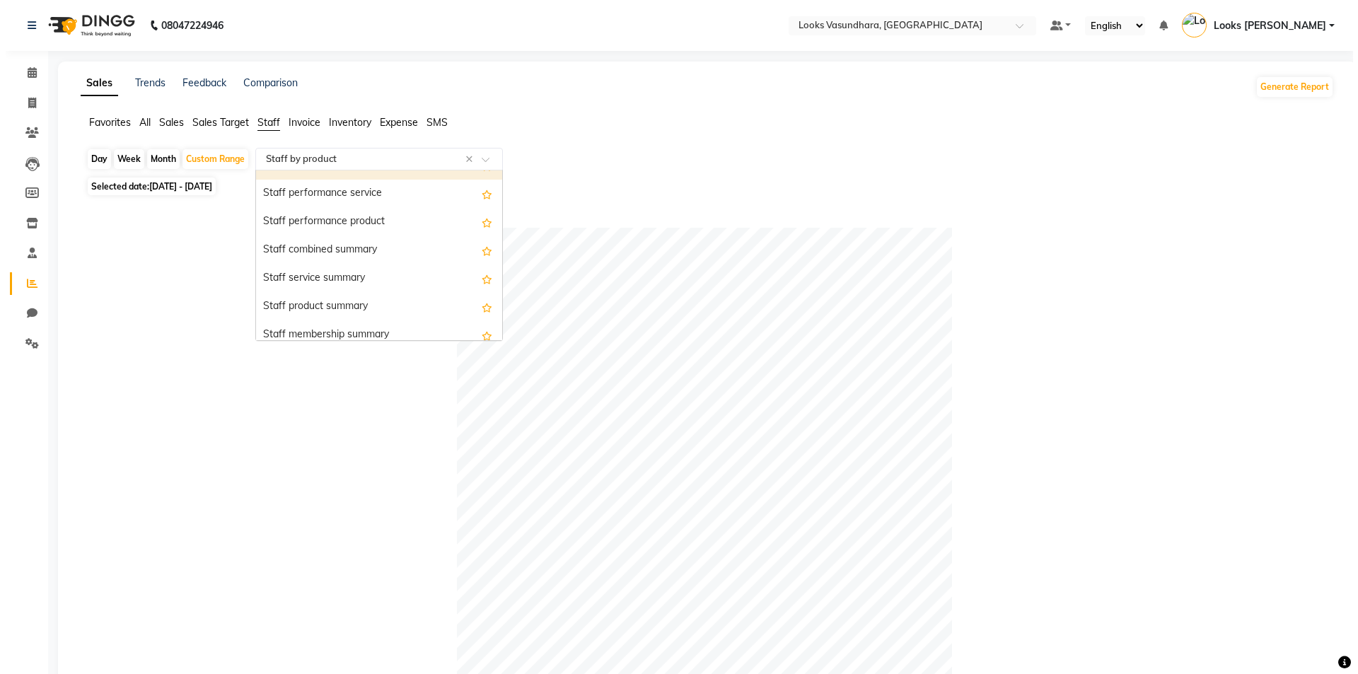
scroll to position [283, 0]
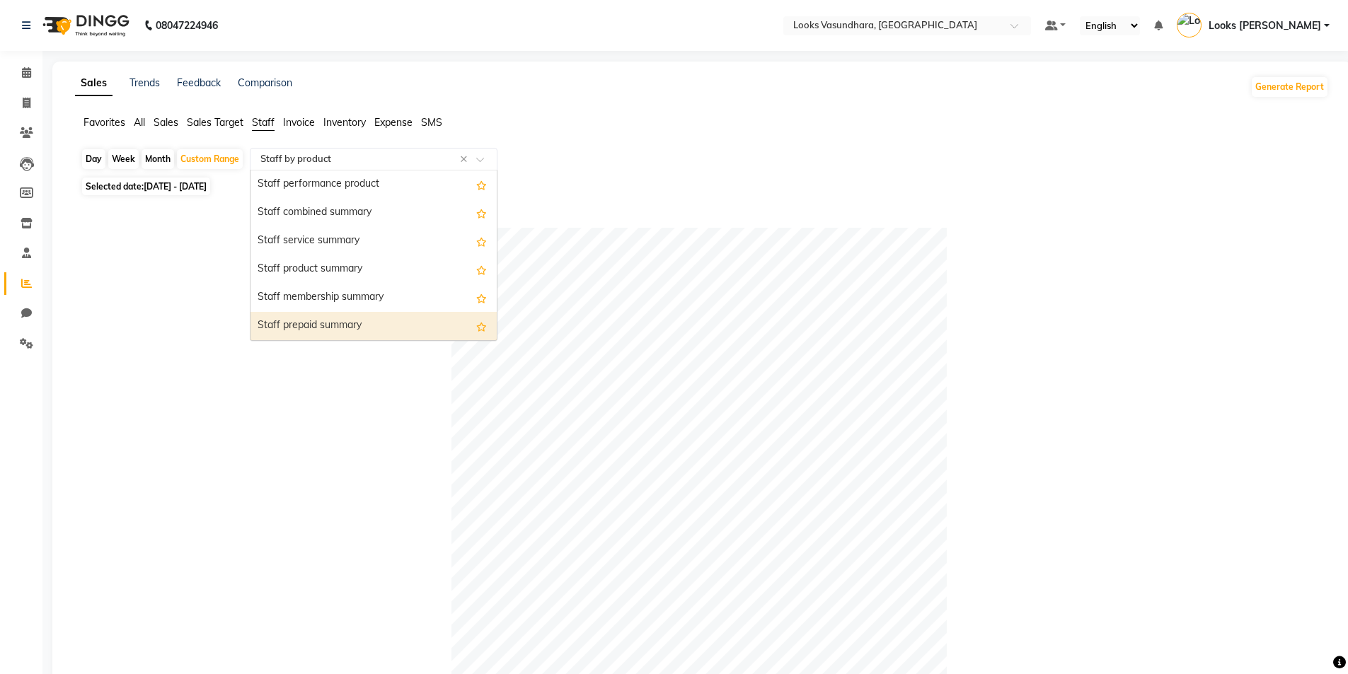
click at [392, 320] on div "Staff prepaid summary" at bounding box center [373, 326] width 246 height 28
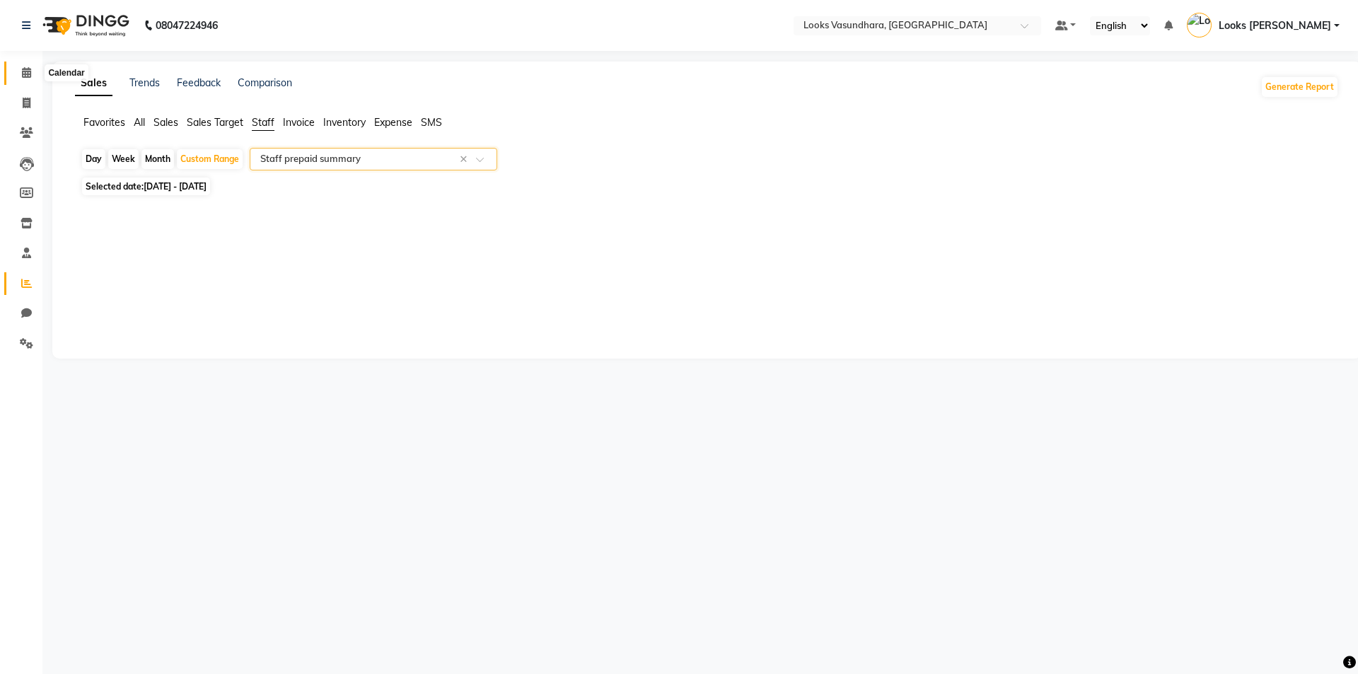
click at [25, 64] on link "Calendar" at bounding box center [21, 73] width 34 height 23
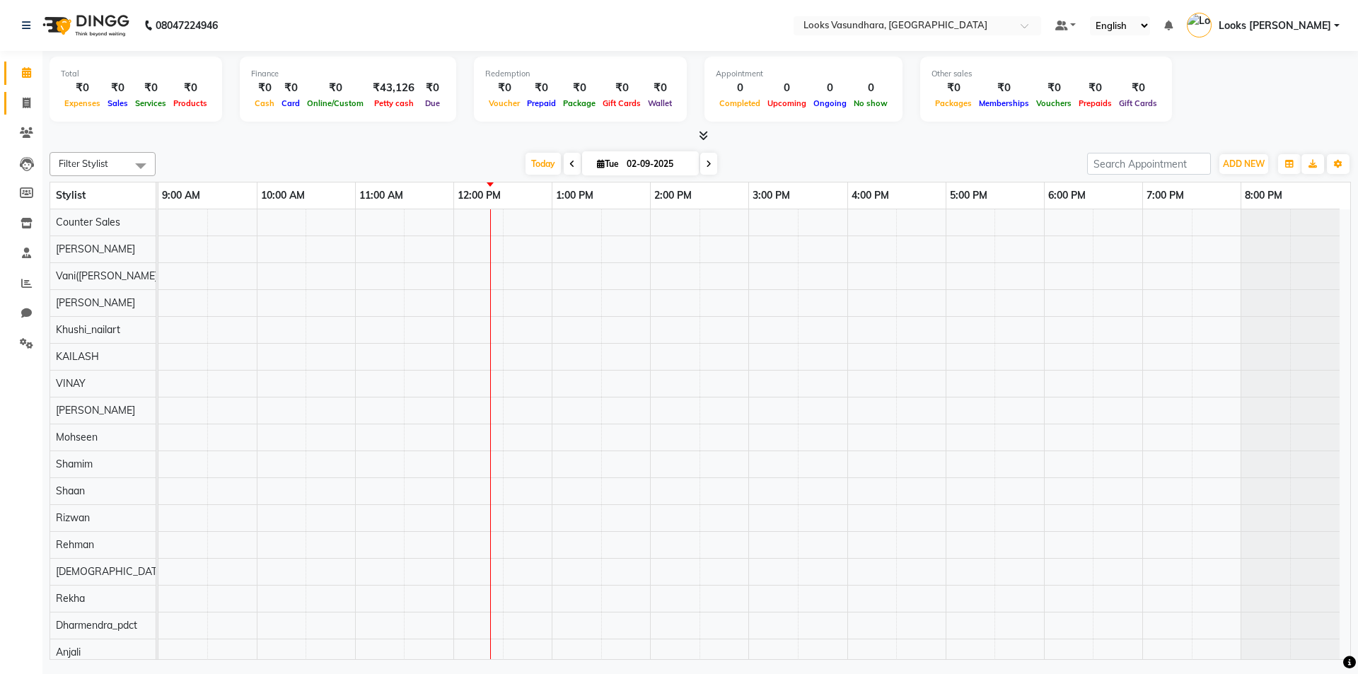
click at [33, 108] on span at bounding box center [26, 104] width 25 height 16
select select "service"
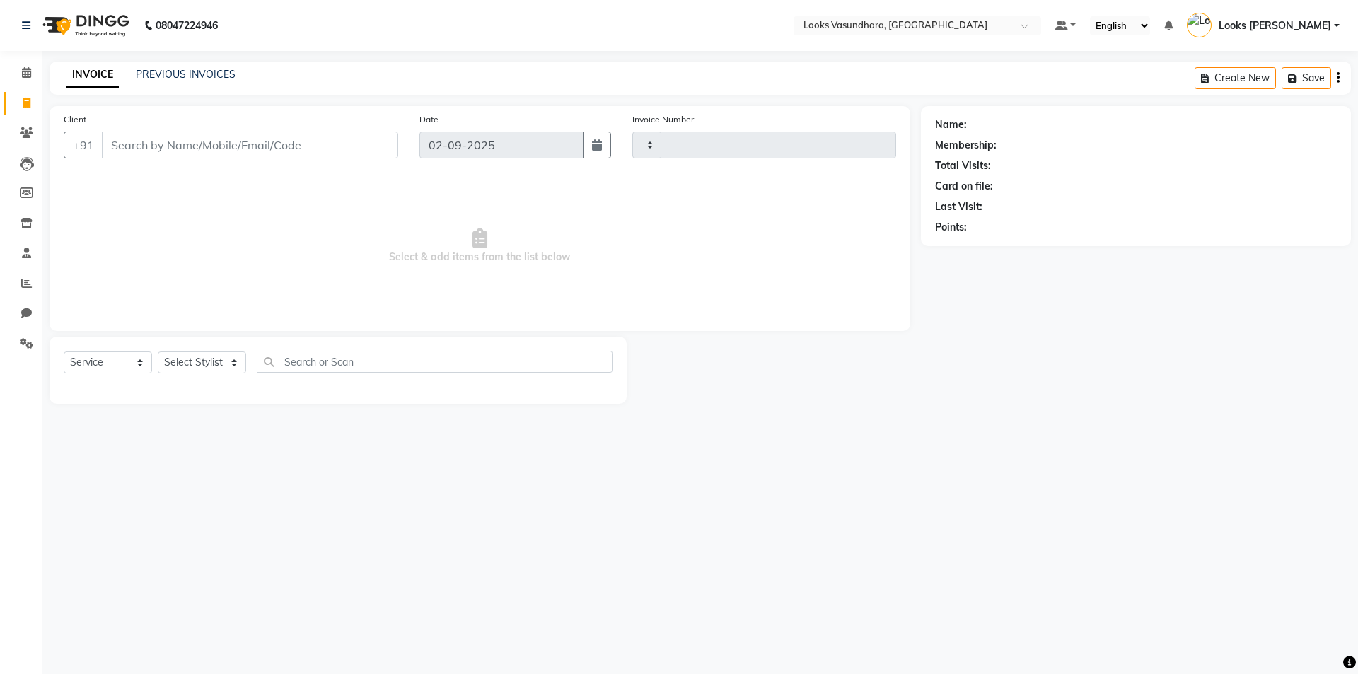
type input "5781"
select select "4370"
click at [199, 355] on select "Select Stylist" at bounding box center [202, 363] width 88 height 22
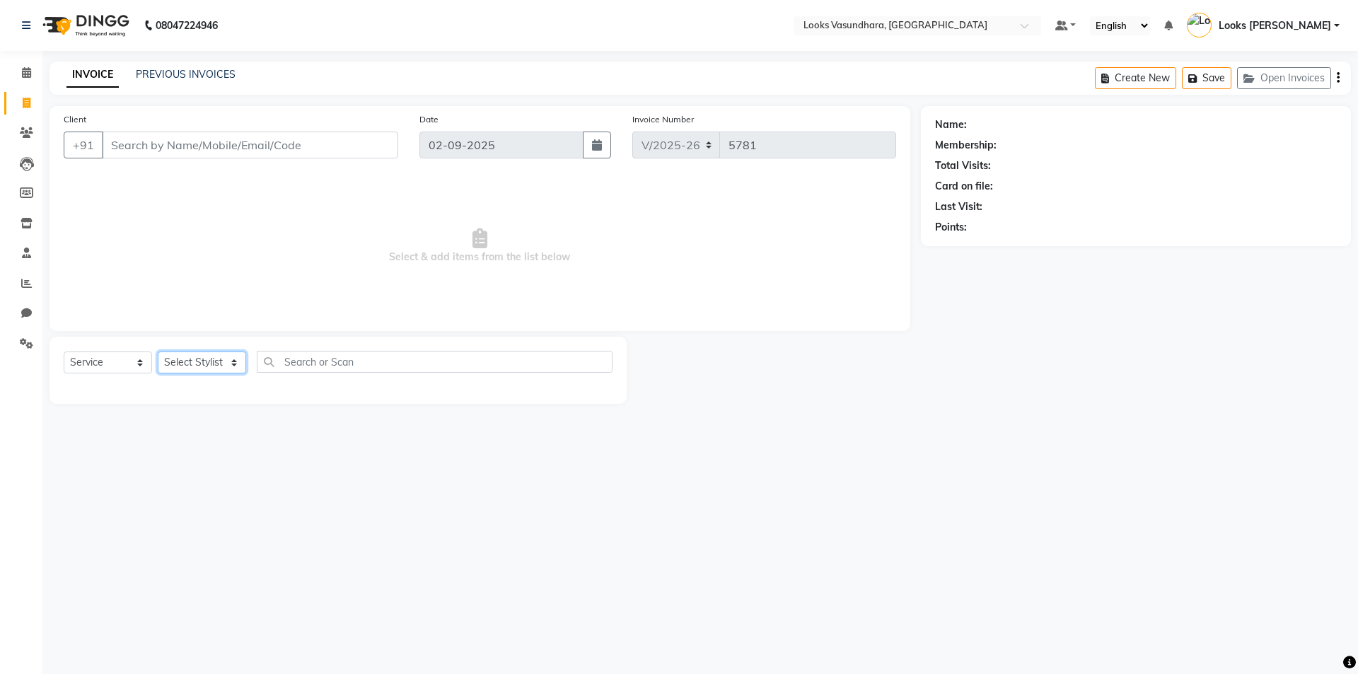
click at [199, 355] on select "Select Stylist" at bounding box center [202, 363] width 88 height 22
click at [214, 366] on select "Select Stylist Aditya [PERSON_NAME] Anjali [PERSON_NAME] Kumar_MSTR Counter Sal…" at bounding box center [202, 363] width 88 height 22
select select "70566"
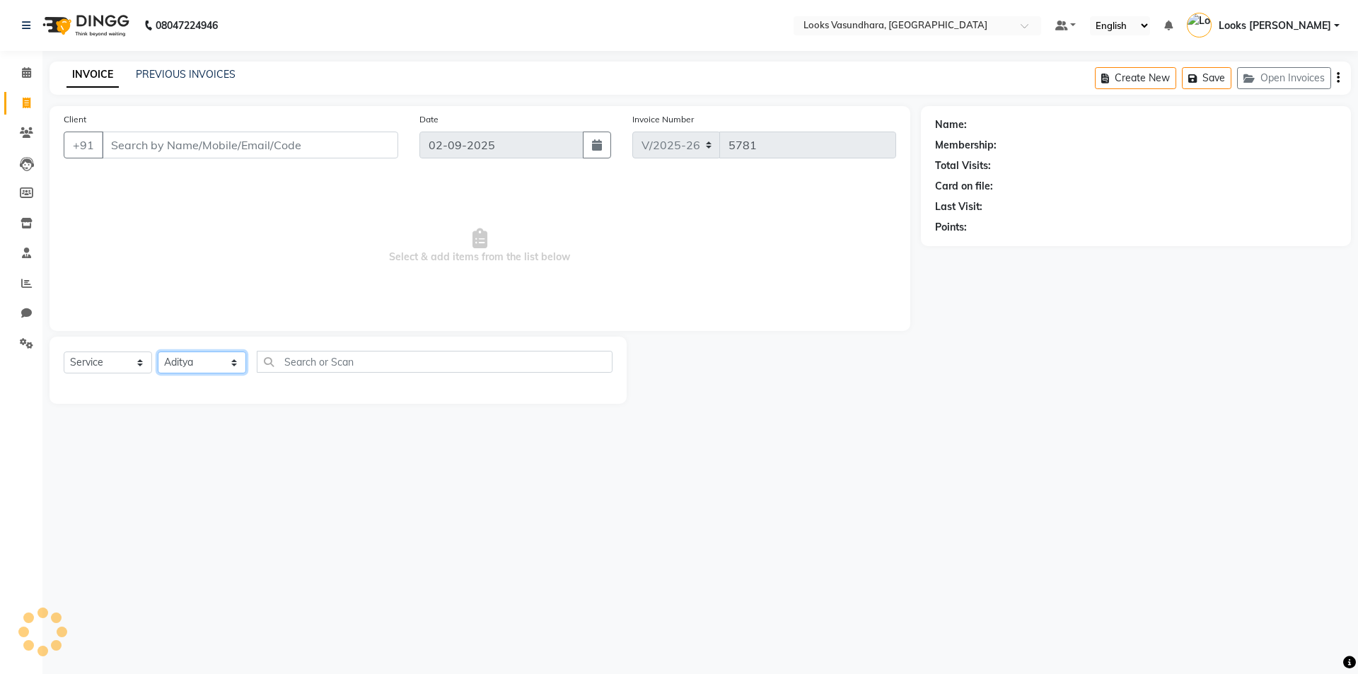
click at [158, 352] on select "Select Stylist Aditya [PERSON_NAME] Anjali [PERSON_NAME] Kumar_MSTR Counter Sal…" at bounding box center [202, 363] width 88 height 22
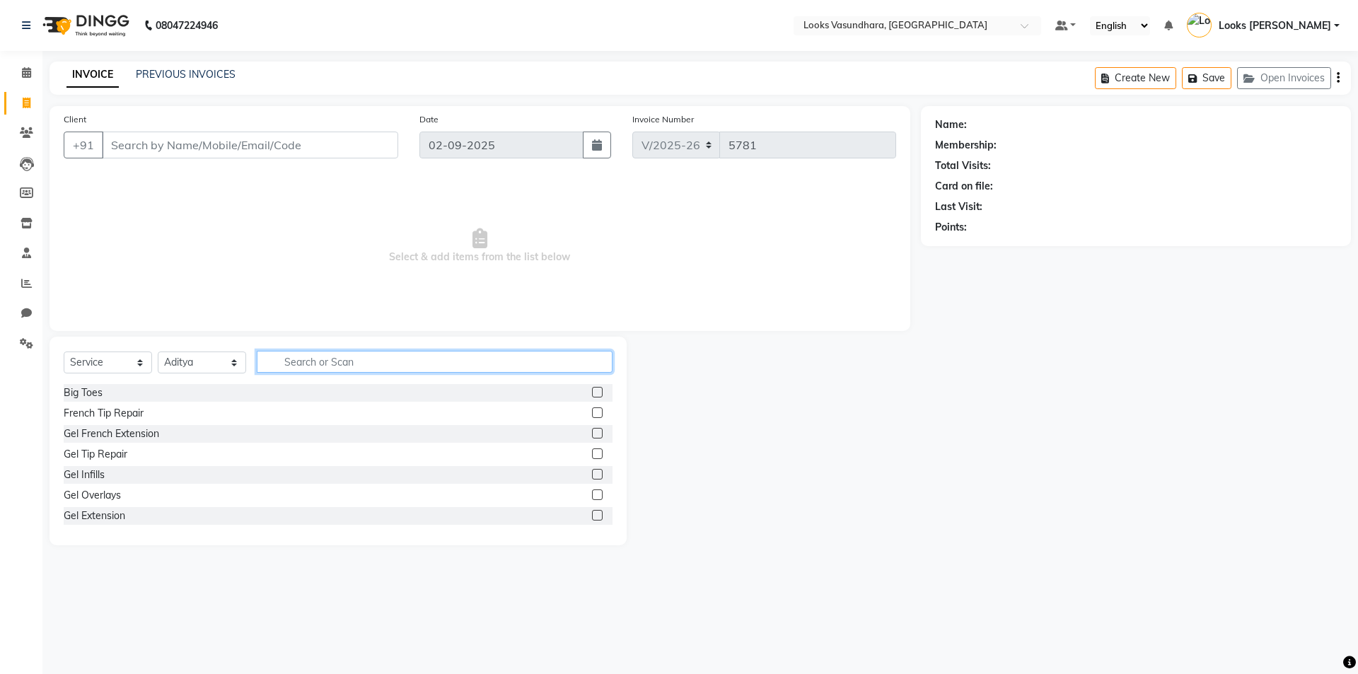
click at [362, 361] on input "text" at bounding box center [435, 362] width 356 height 22
type input "CUT"
click at [592, 412] on div at bounding box center [602, 414] width 21 height 18
click at [584, 403] on div "Cutical Care Stylist Cut(M) Stylist Cut(M) Kids Cut(F) Kids Cut(F) Fringe Cut(F…" at bounding box center [338, 454] width 549 height 141
click at [592, 417] on label at bounding box center [597, 413] width 11 height 11
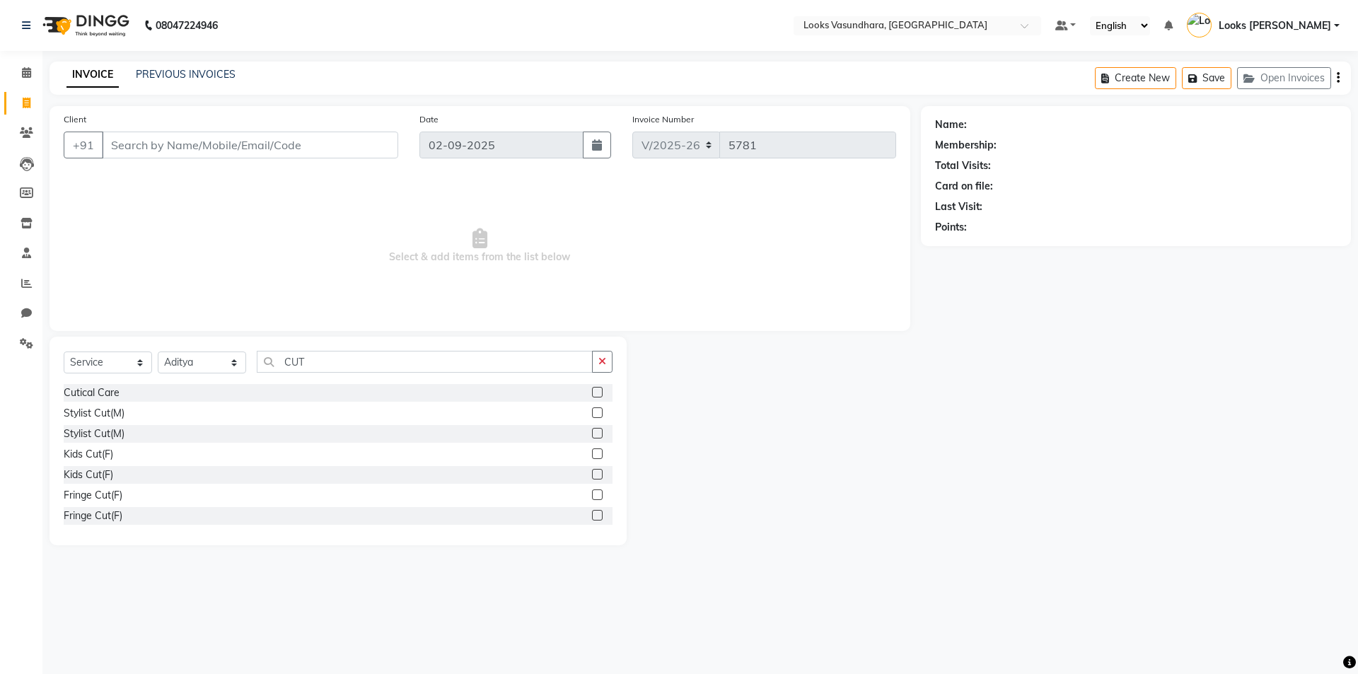
click at [592, 417] on input "checkbox" at bounding box center [596, 413] width 9 height 9
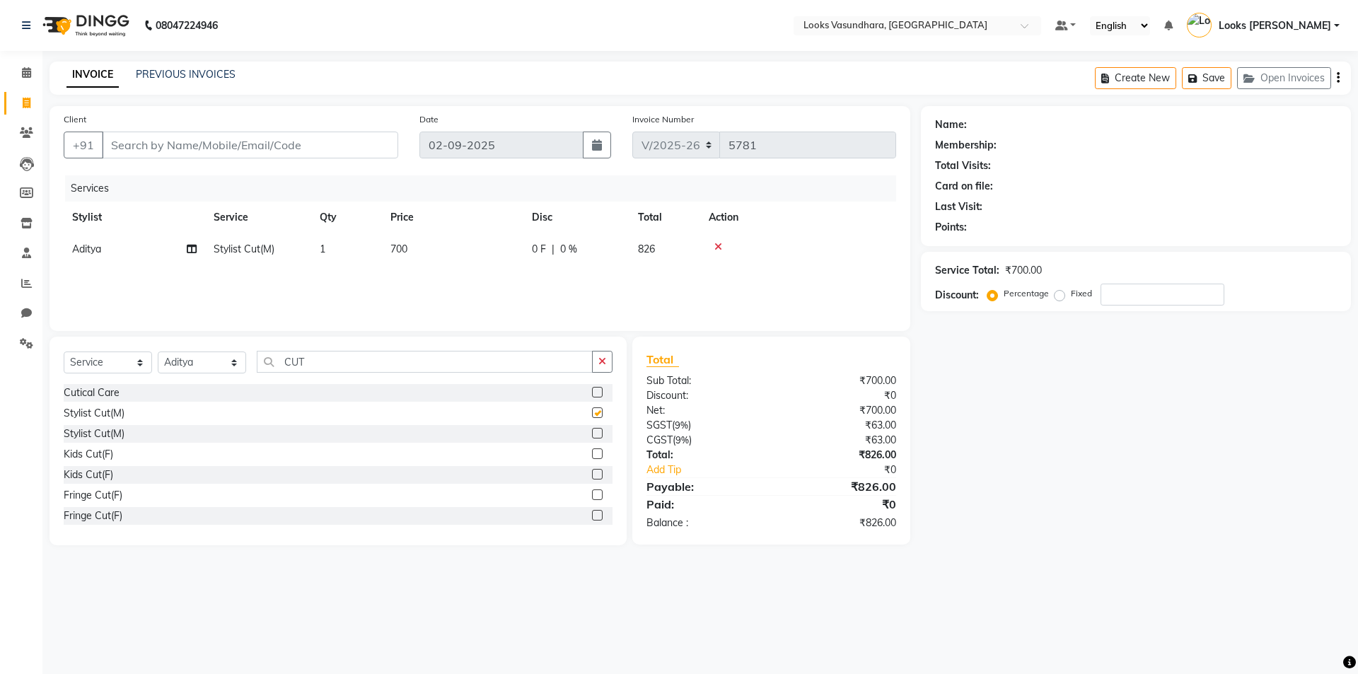
checkbox input "false"
click at [471, 258] on td "700" at bounding box center [452, 249] width 141 height 32
click at [471, 258] on input "700" at bounding box center [519, 253] width 125 height 22
type input "600"
click at [209, 360] on select "Select Stylist Aditya [PERSON_NAME] Anjali [PERSON_NAME] Kumar_MSTR Counter Sal…" at bounding box center [202, 363] width 88 height 22
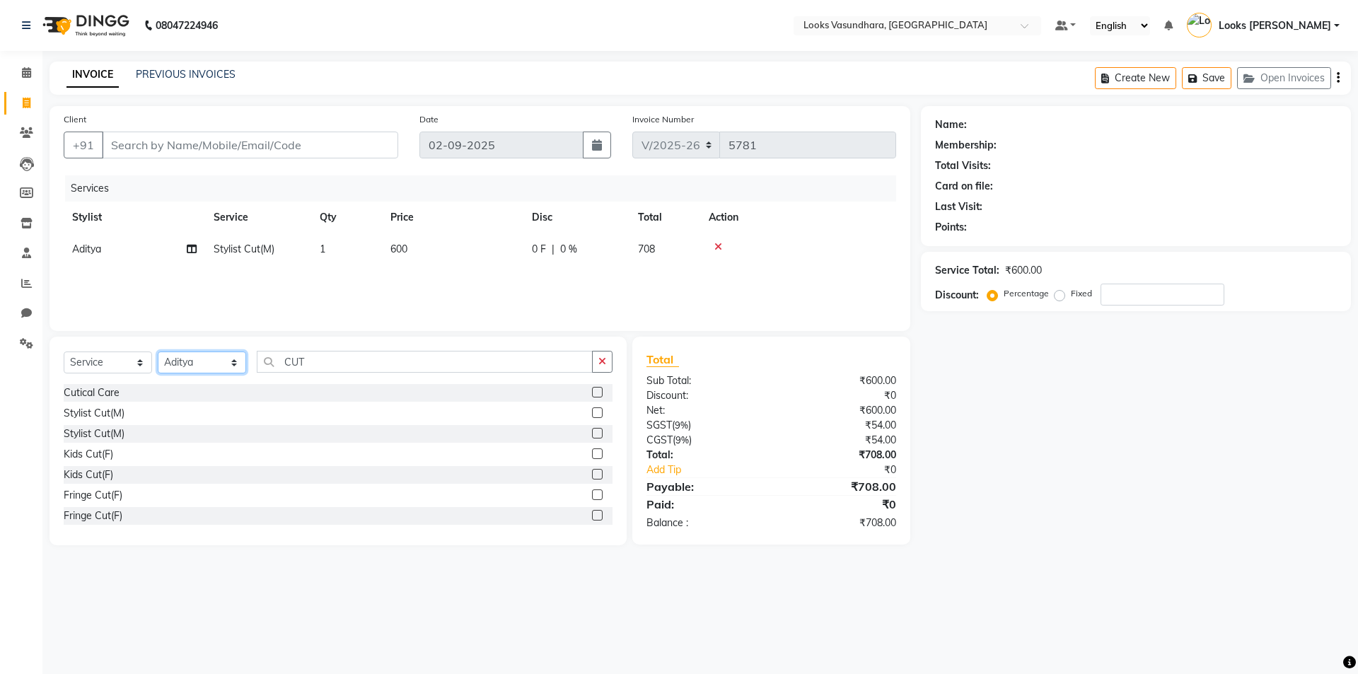
select select "85722"
click at [158, 352] on select "Select Stylist Aditya [PERSON_NAME] Anjali [PERSON_NAME] Kumar_MSTR Counter Sal…" at bounding box center [202, 363] width 88 height 22
click at [333, 358] on input "CUT" at bounding box center [425, 362] width 336 height 22
type input "C"
type input "EYE"
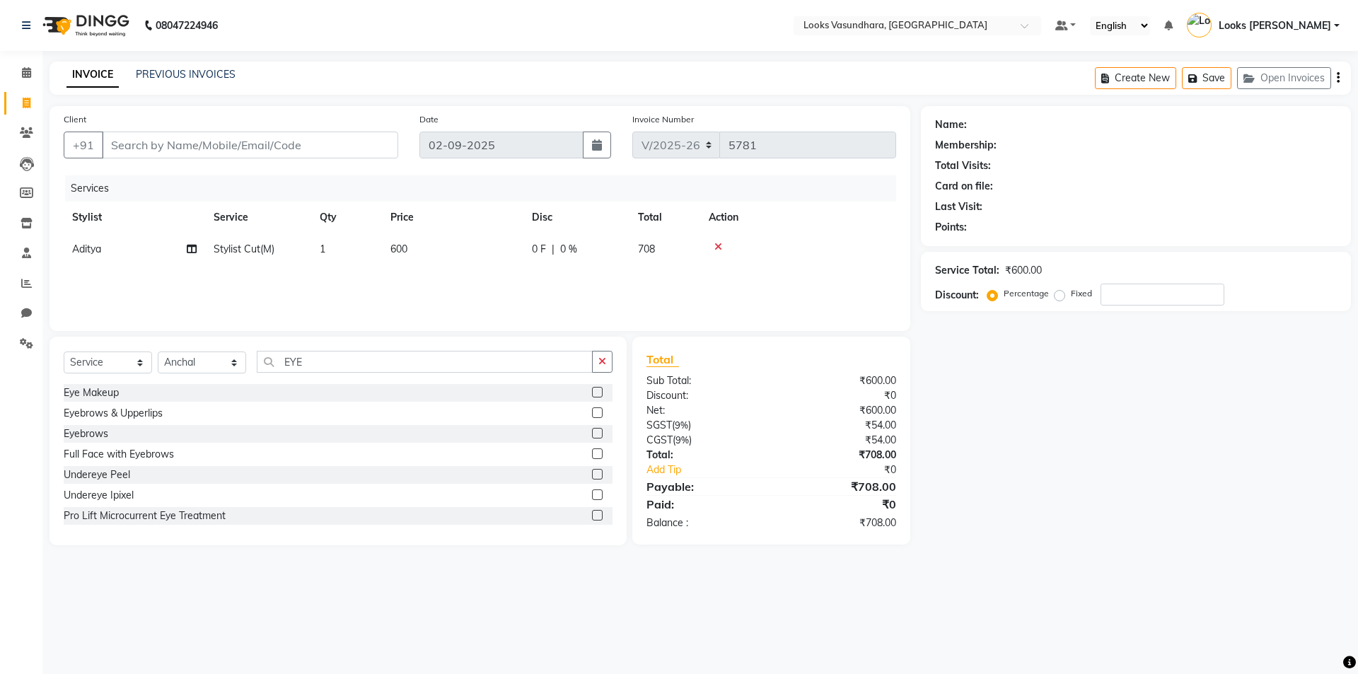
click at [592, 415] on label at bounding box center [597, 413] width 11 height 11
click at [592, 415] on input "checkbox" at bounding box center [596, 413] width 9 height 9
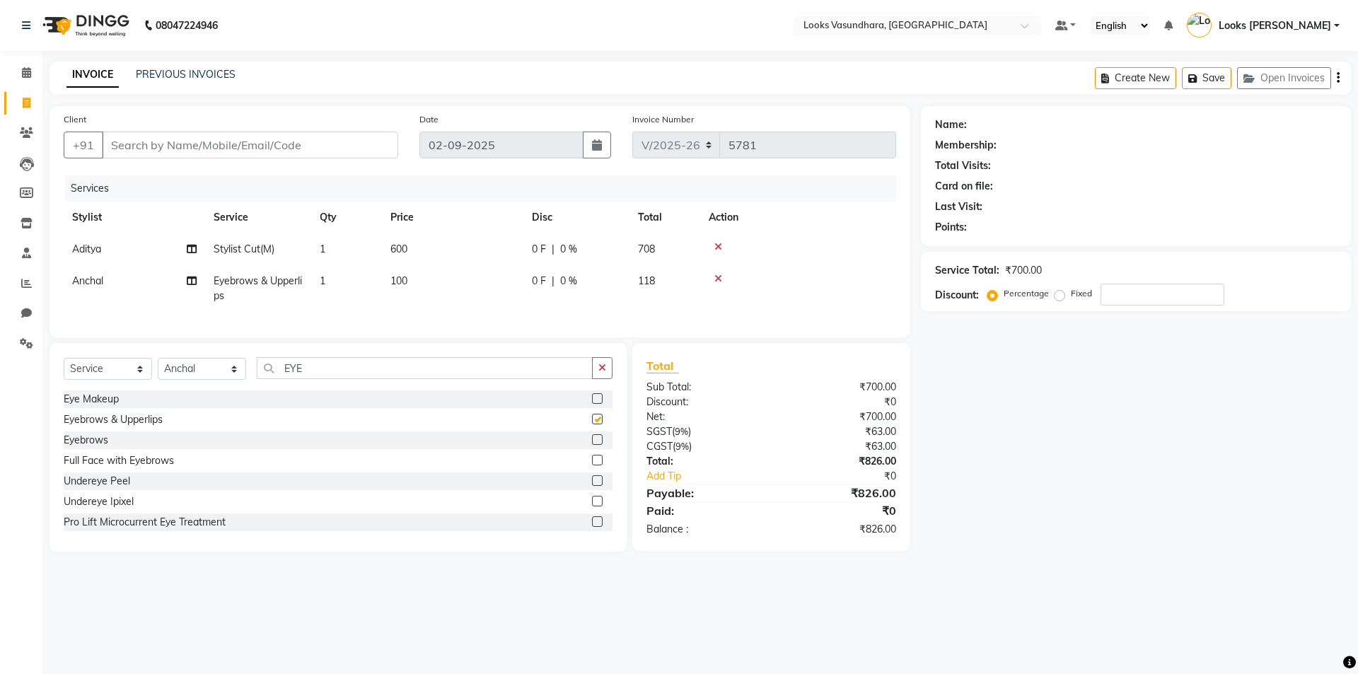
checkbox input "false"
click at [268, 132] on input "Client" at bounding box center [250, 145] width 296 height 27
click at [274, 141] on input "Client" at bounding box center [250, 145] width 296 height 27
type input "9"
type input "0"
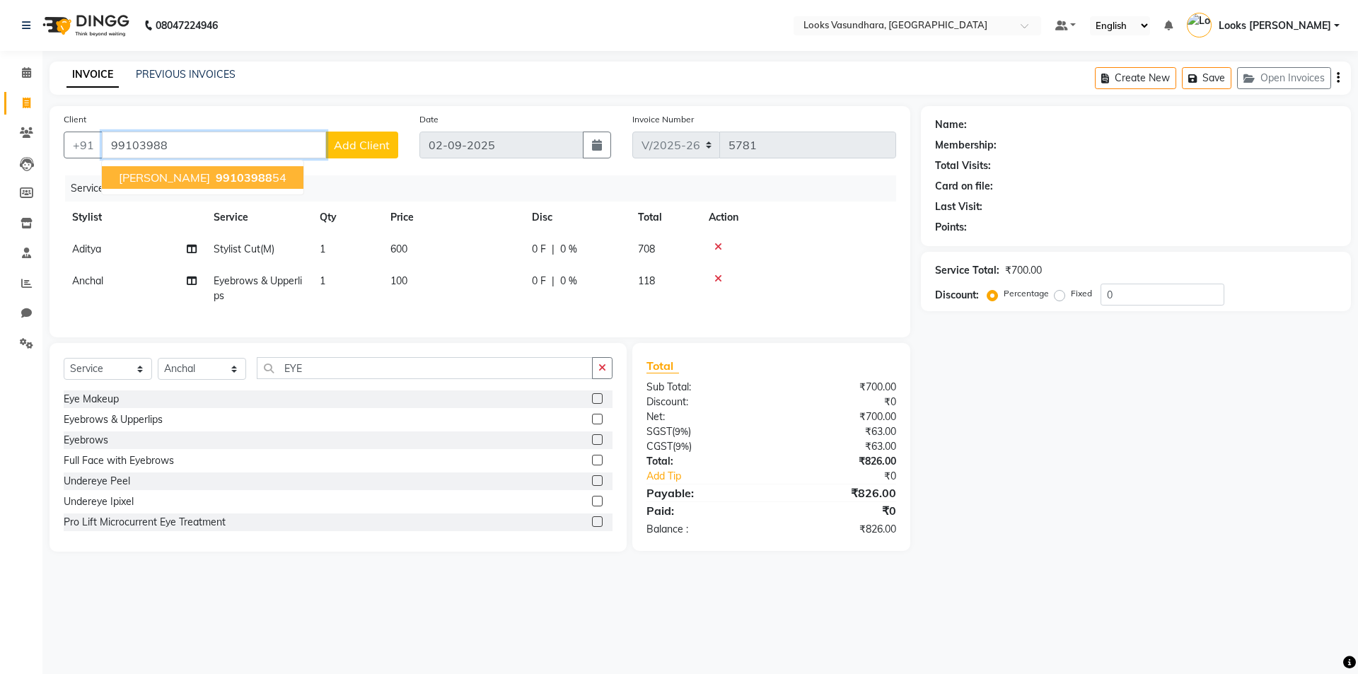
click at [226, 170] on button "[PERSON_NAME] 99103988 54" at bounding box center [203, 177] width 202 height 23
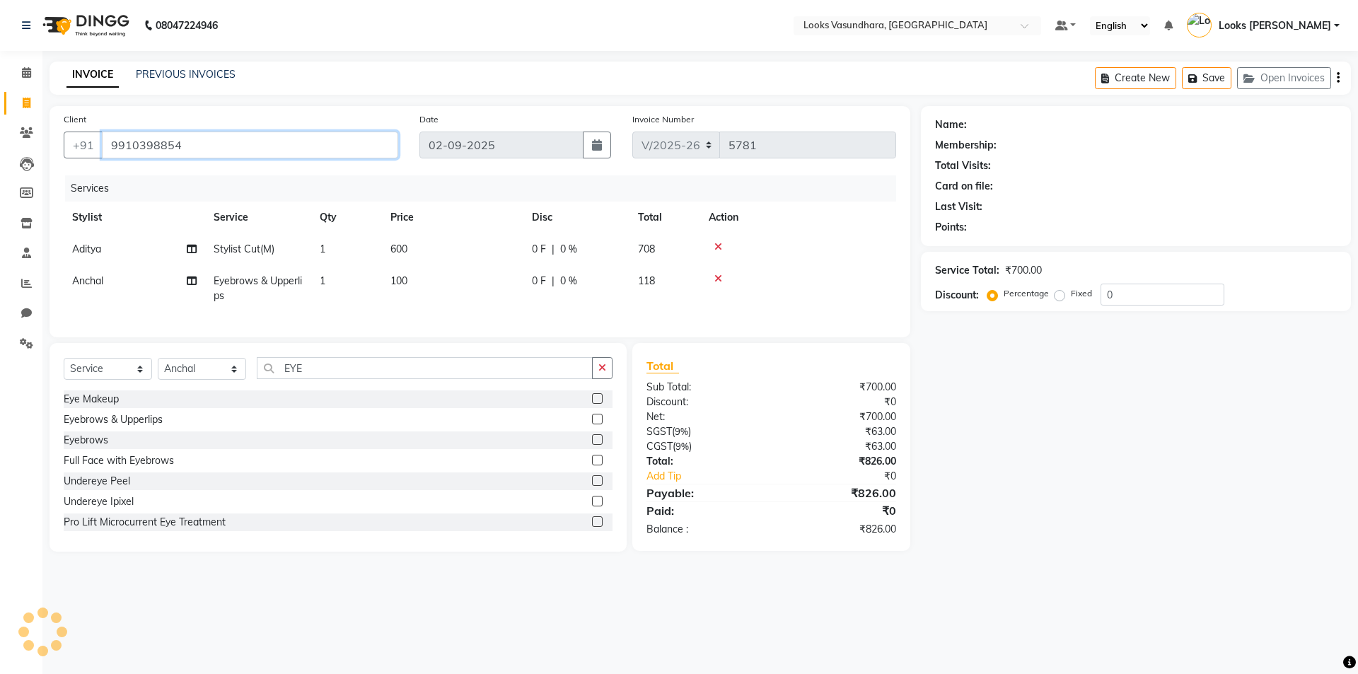
type input "9910398854"
select select "1: Object"
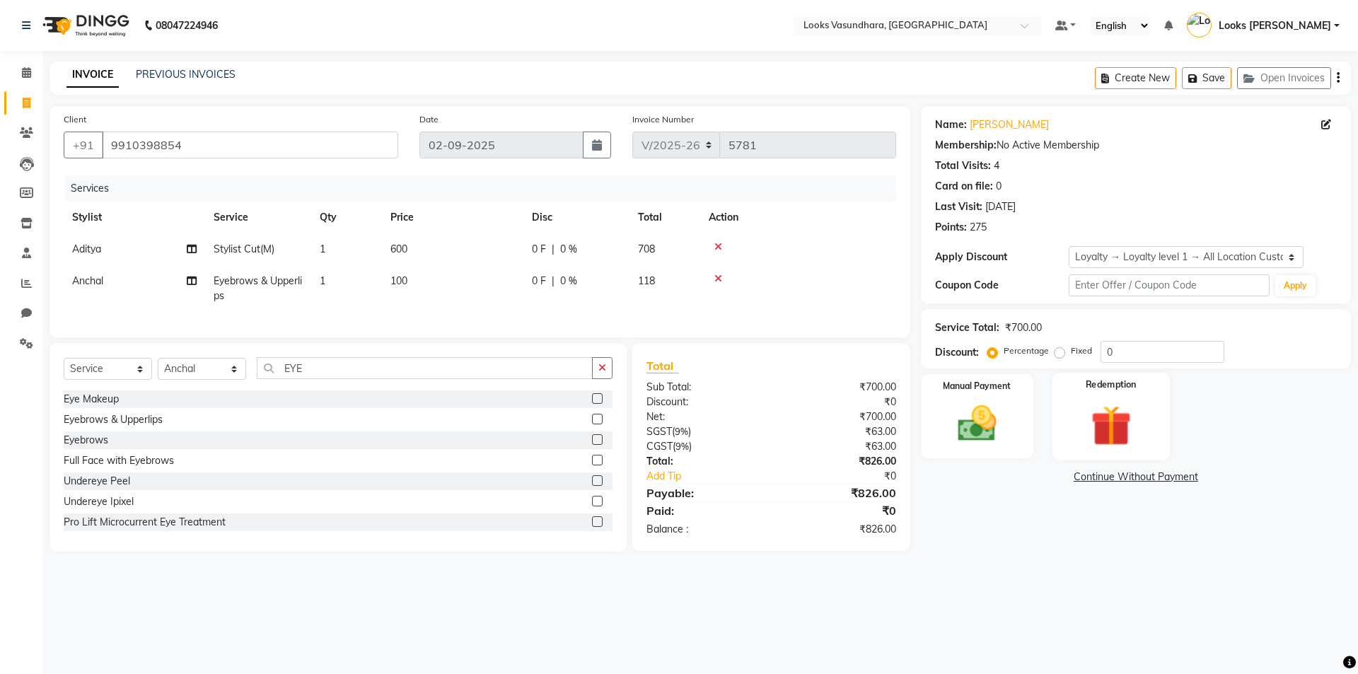
click at [1076, 422] on div "Redemption" at bounding box center [1111, 416] width 117 height 87
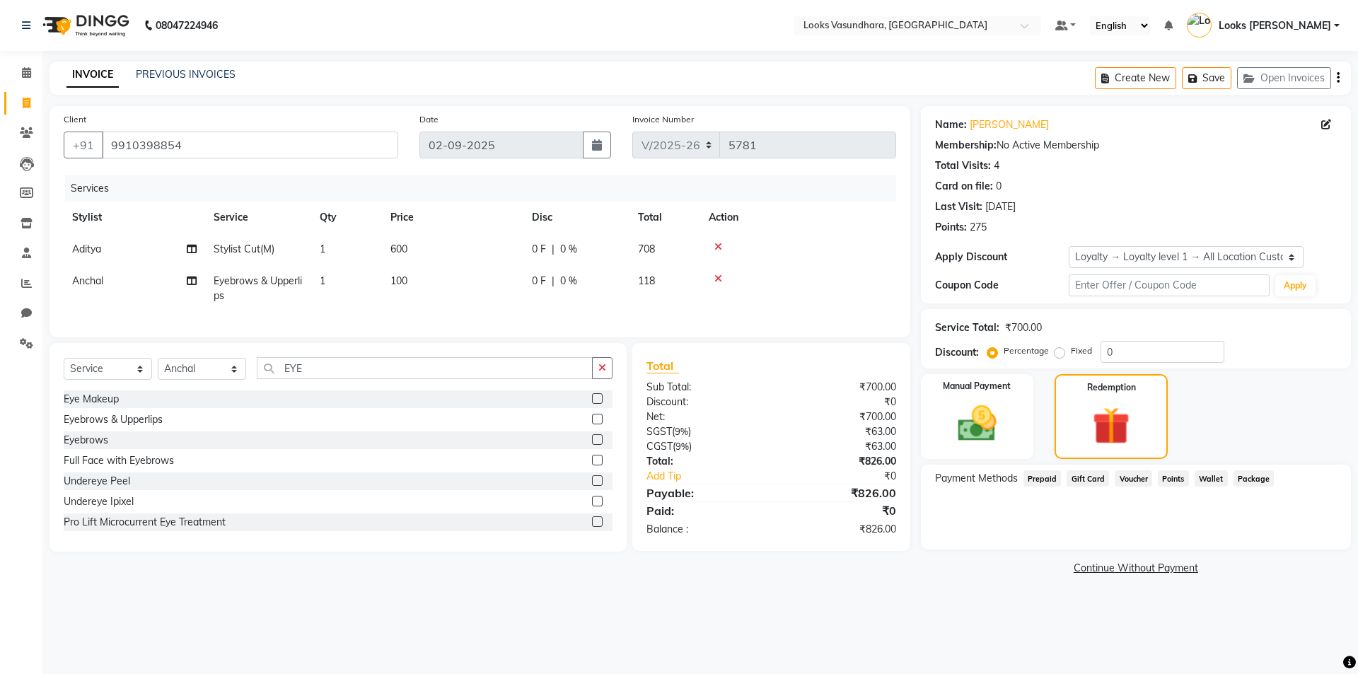
click at [1169, 475] on span "Points" at bounding box center [1173, 478] width 31 height 16
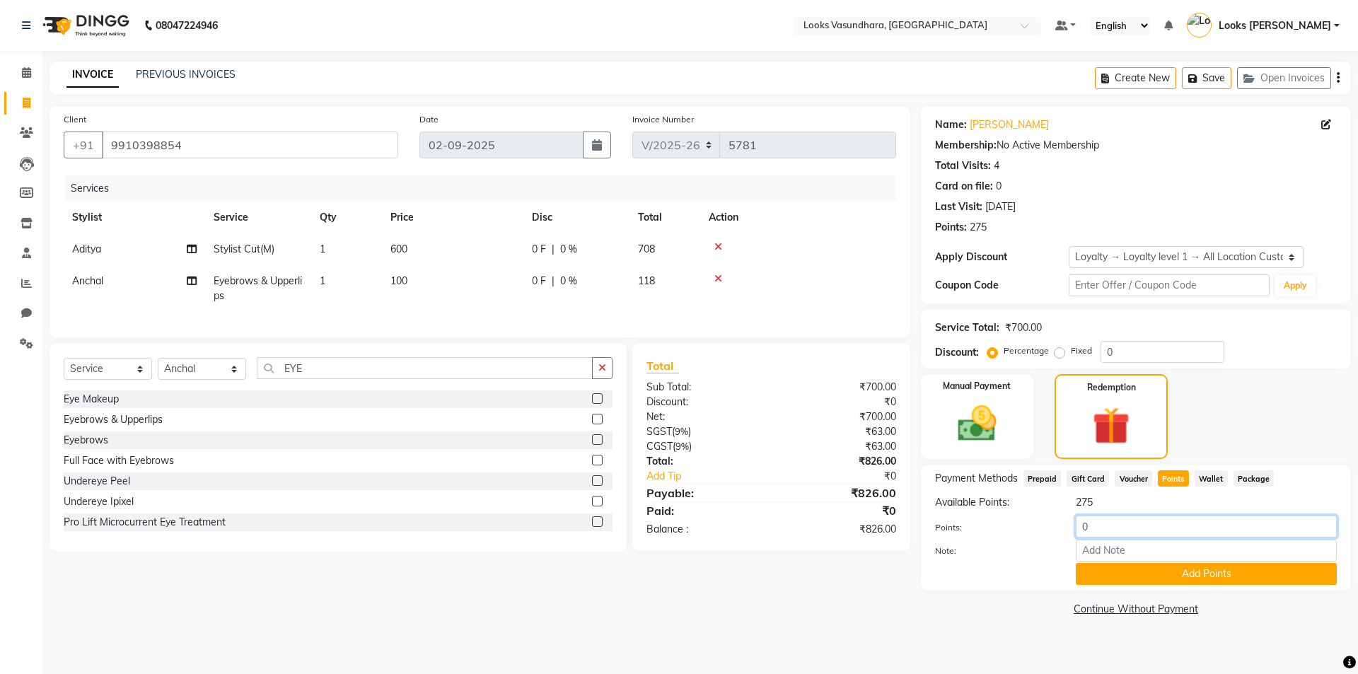
click at [1148, 516] on input "0" at bounding box center [1206, 527] width 261 height 22
type input "250"
click at [1203, 572] on button "Add Points" at bounding box center [1206, 574] width 261 height 22
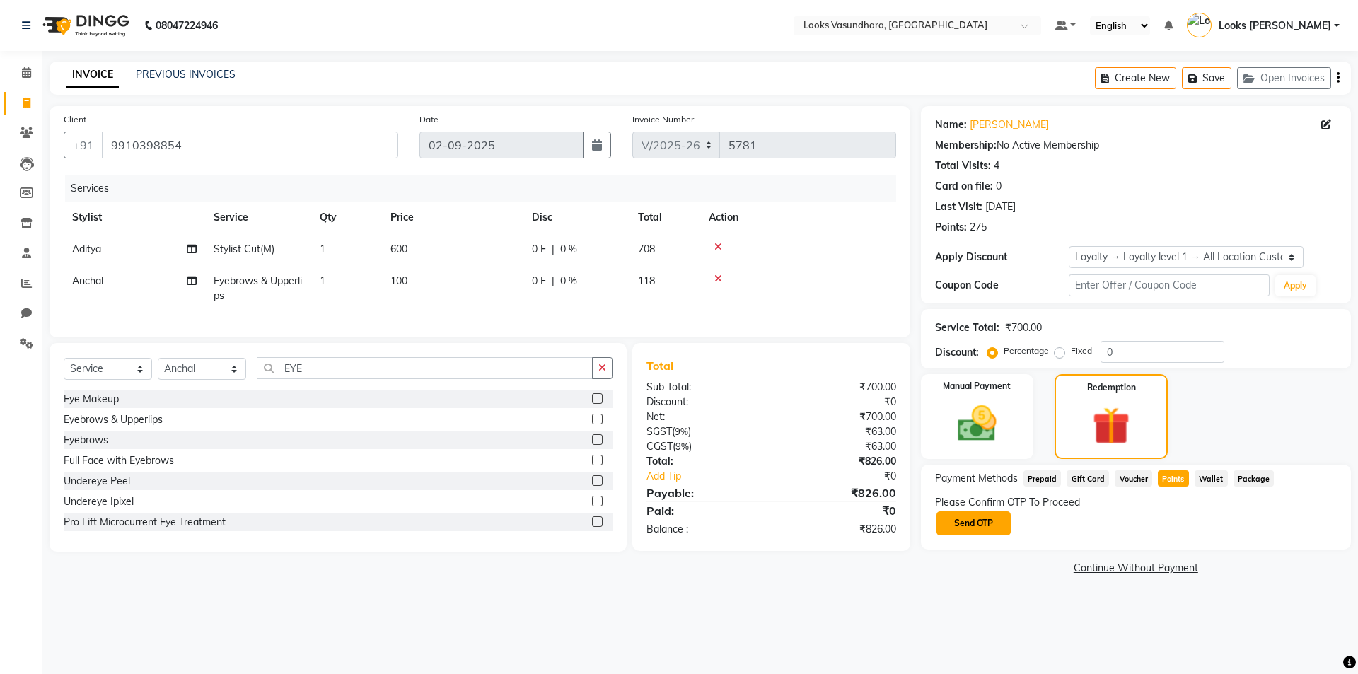
click at [984, 526] on button "Send OTP" at bounding box center [974, 524] width 74 height 24
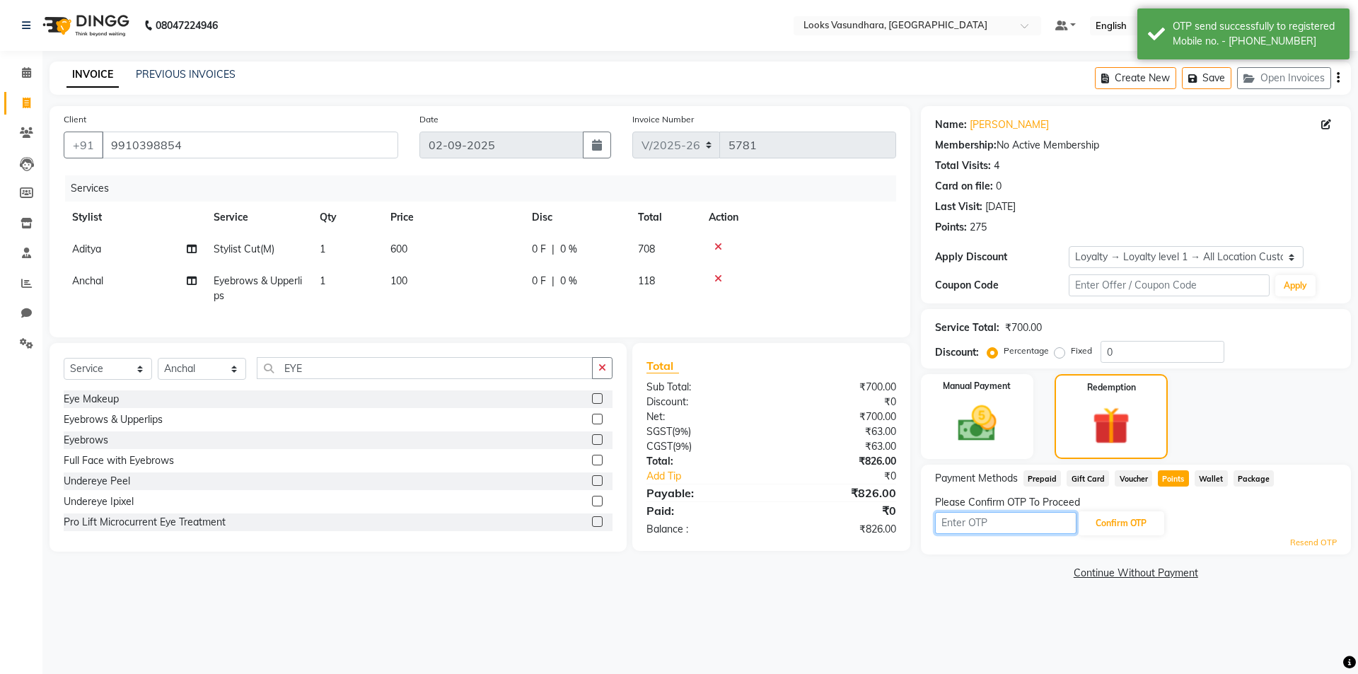
click at [984, 516] on input "text" at bounding box center [1005, 523] width 141 height 22
type input "4476"
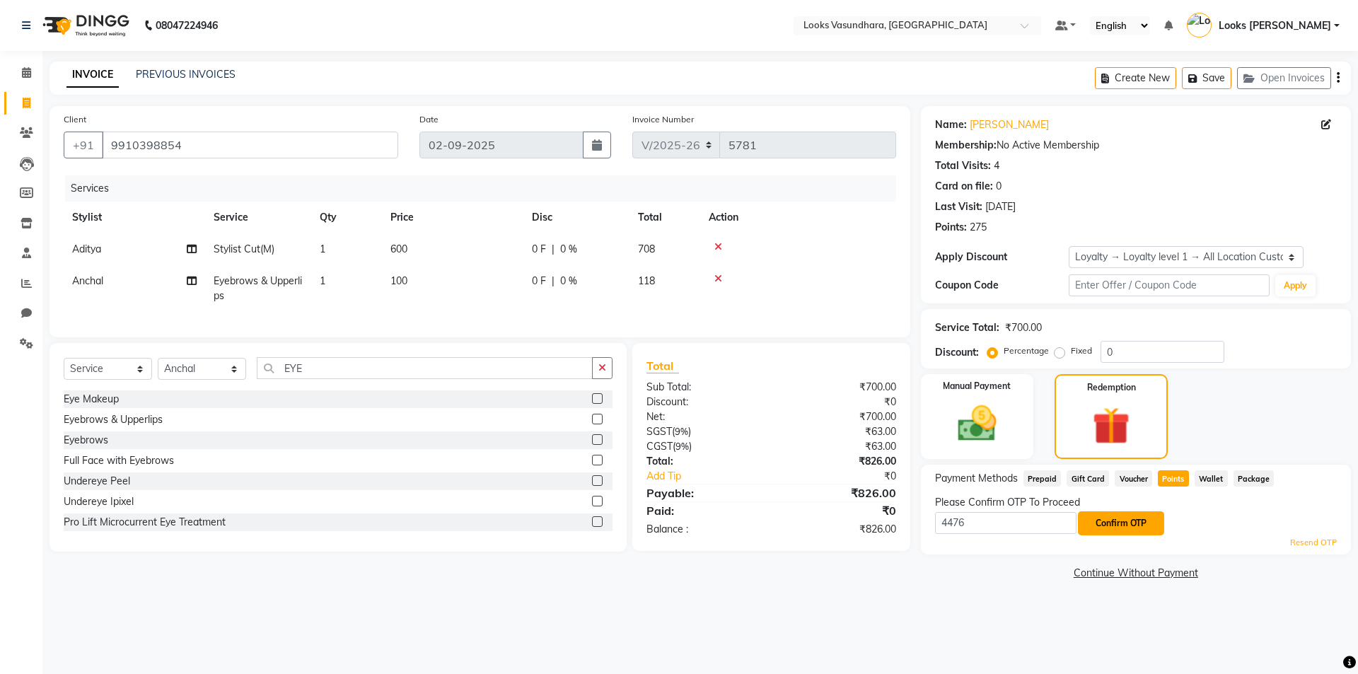
click at [1136, 517] on button "Confirm OTP" at bounding box center [1121, 524] width 86 height 24
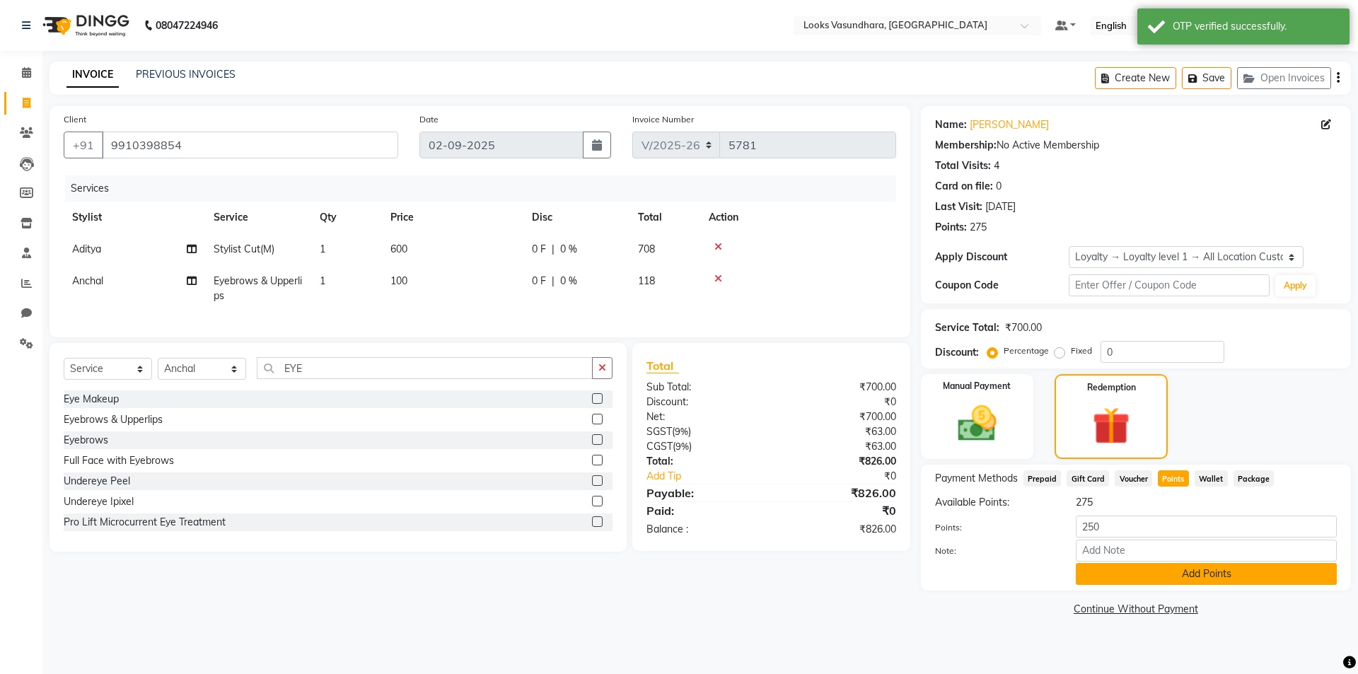
click at [1247, 570] on button "Add Points" at bounding box center [1206, 574] width 261 height 22
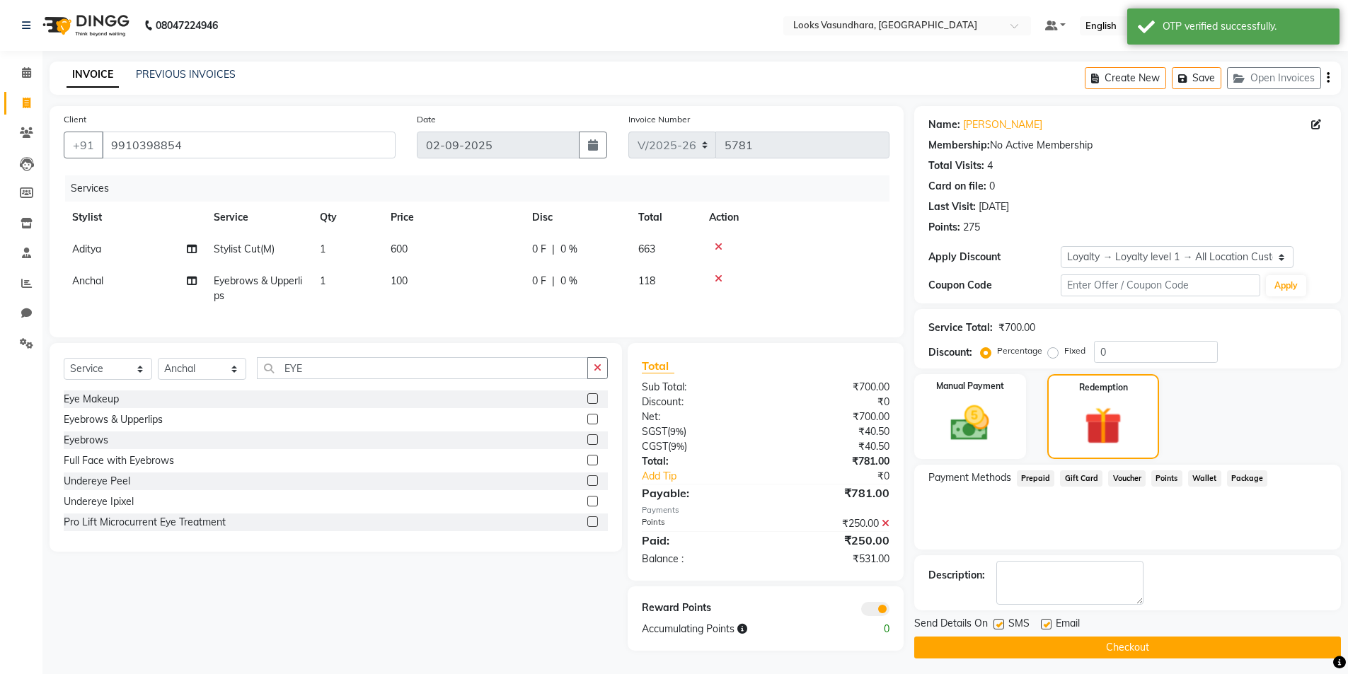
scroll to position [8, 0]
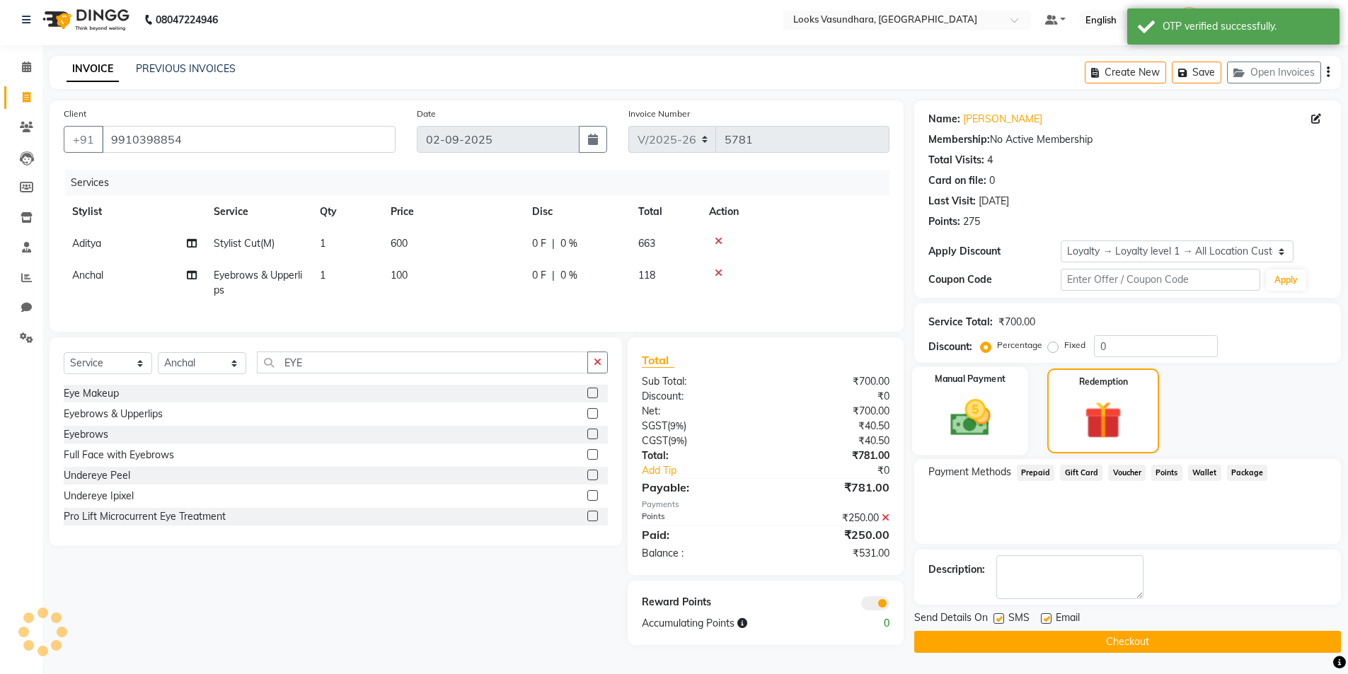
click at [977, 429] on img at bounding box center [969, 418] width 65 height 46
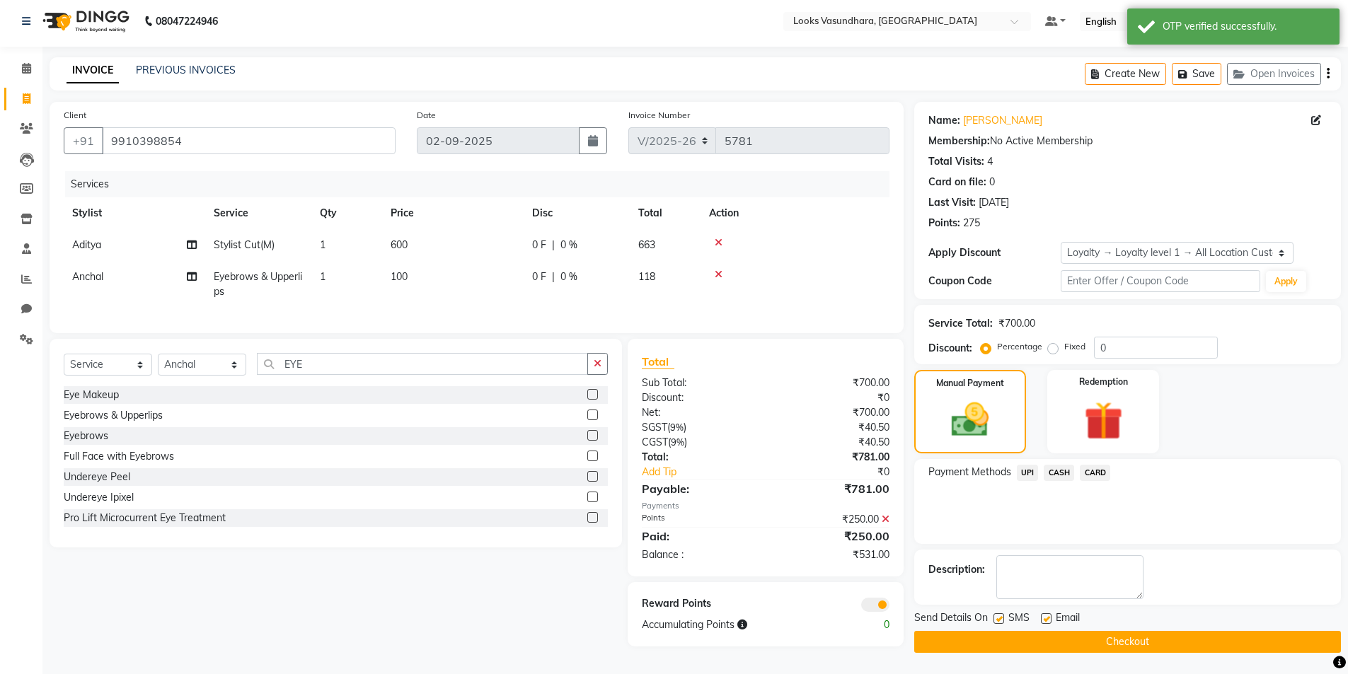
click at [1065, 473] on span "CASH" at bounding box center [1059, 473] width 30 height 16
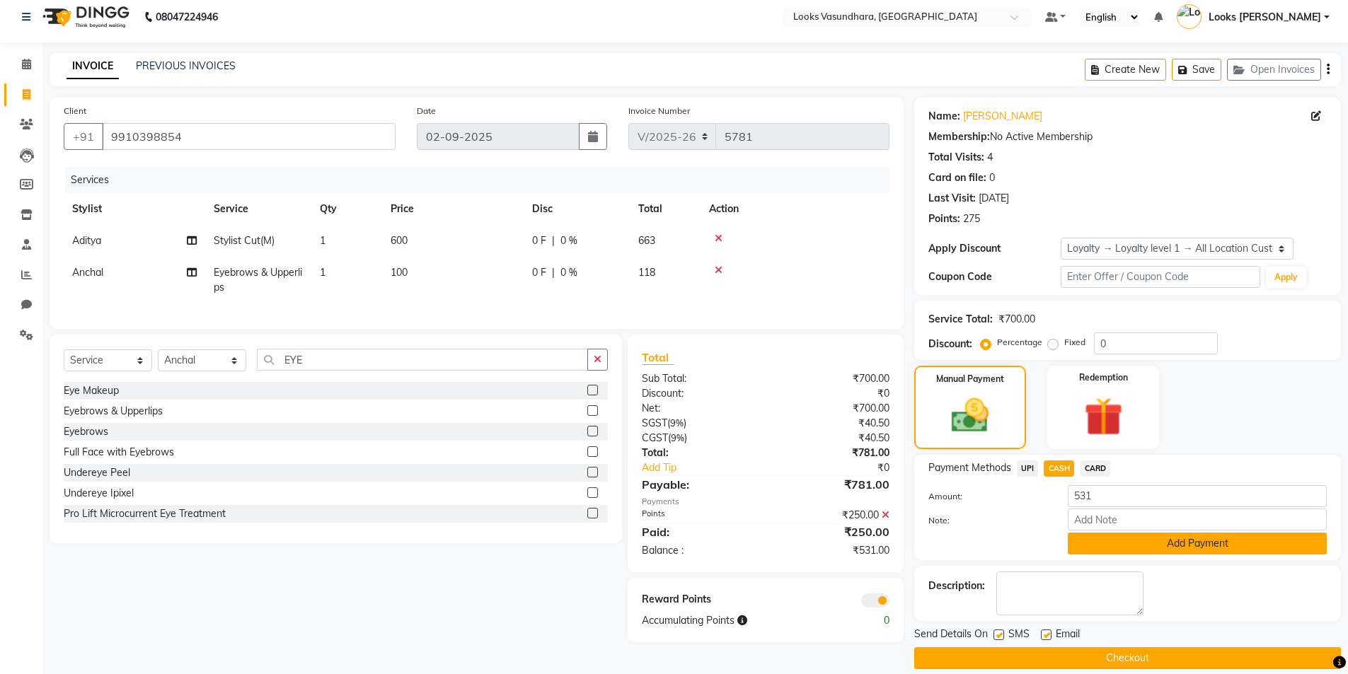
click at [1111, 540] on button "Add Payment" at bounding box center [1197, 544] width 259 height 22
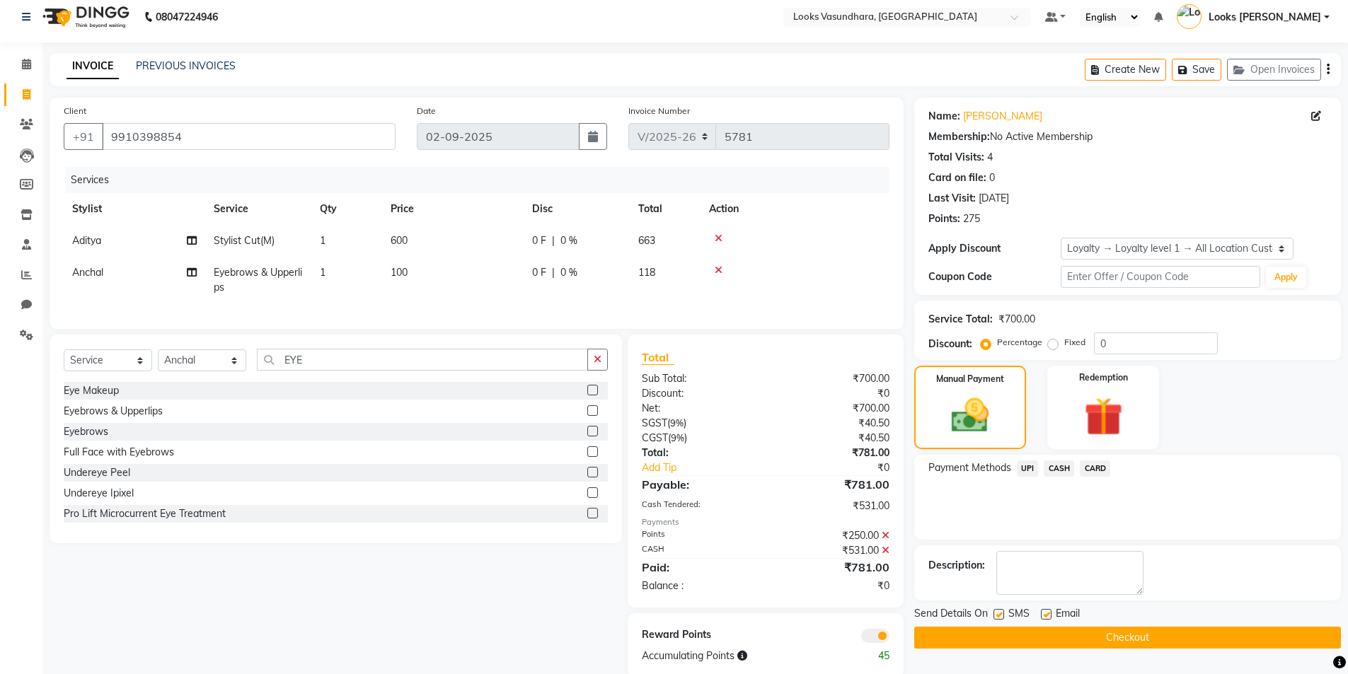
click at [1044, 613] on label at bounding box center [1046, 614] width 11 height 11
click at [1044, 613] on input "checkbox" at bounding box center [1045, 615] width 9 height 9
checkbox input "false"
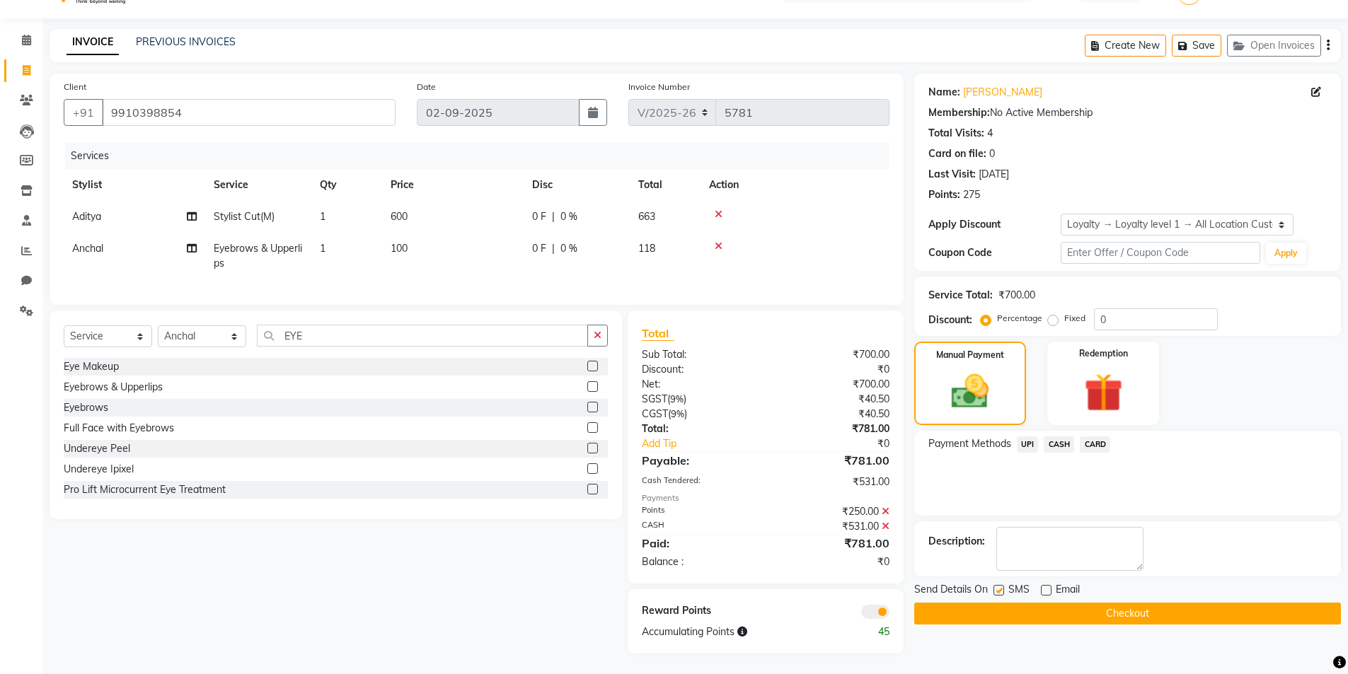
scroll to position [44, 0]
click at [992, 603] on button "Checkout" at bounding box center [1127, 613] width 427 height 22
